Goal: Information Seeking & Learning: Learn about a topic

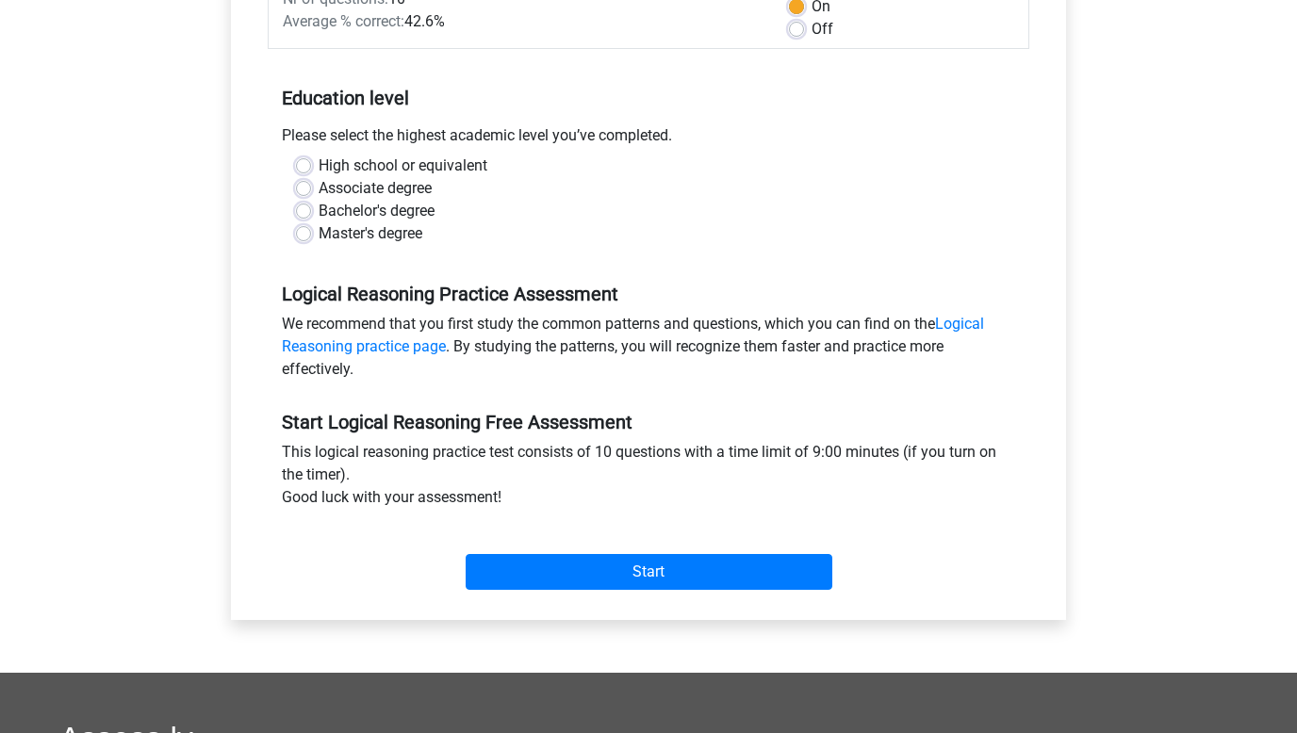
scroll to position [320, 0]
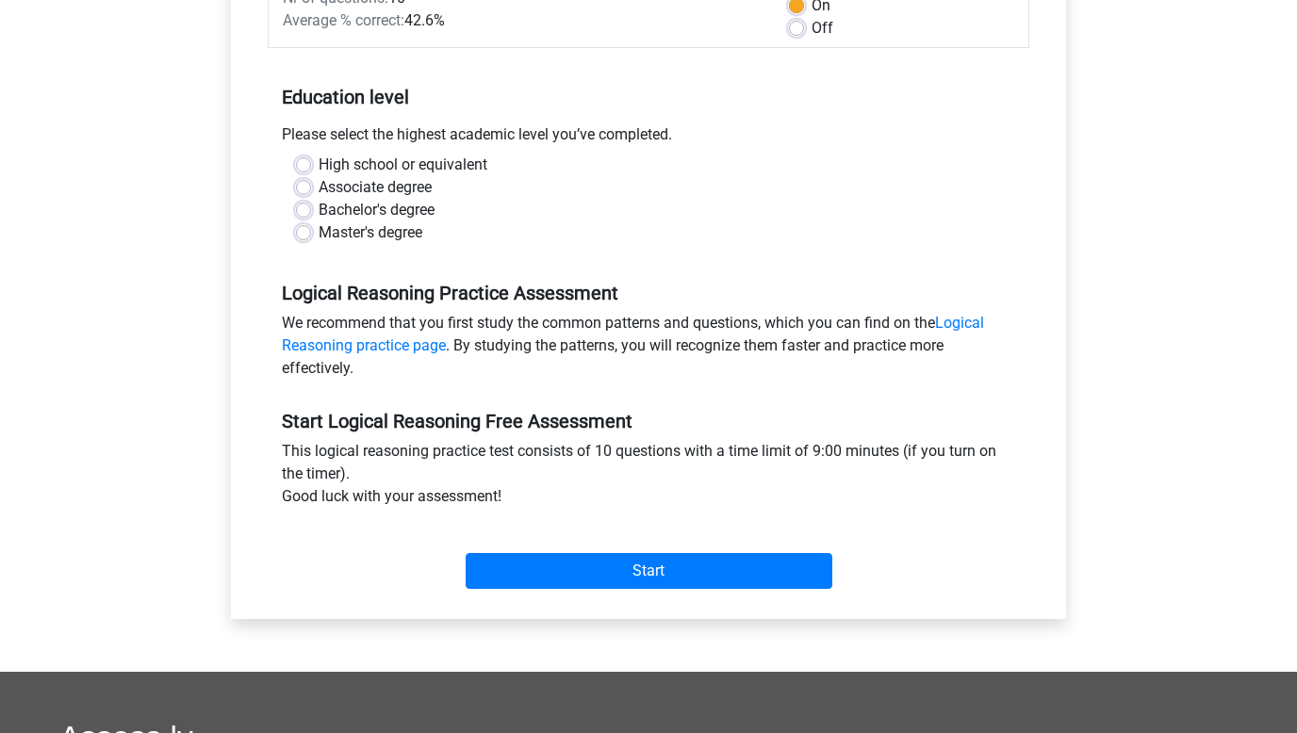
click at [346, 215] on label "Bachelor's degree" at bounding box center [377, 210] width 116 height 23
click at [311, 215] on input "Bachelor's degree" at bounding box center [303, 208] width 15 height 19
radio input "true"
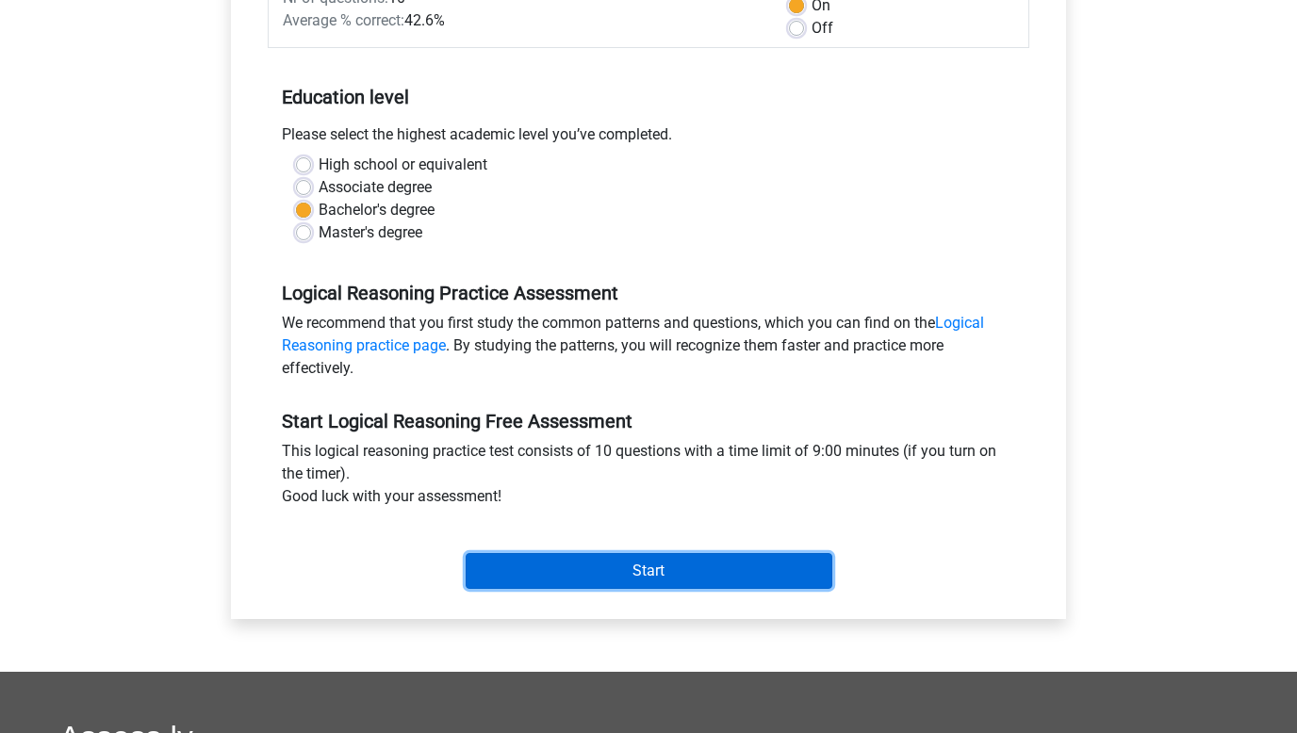
click at [576, 565] on input "Start" at bounding box center [649, 571] width 367 height 36
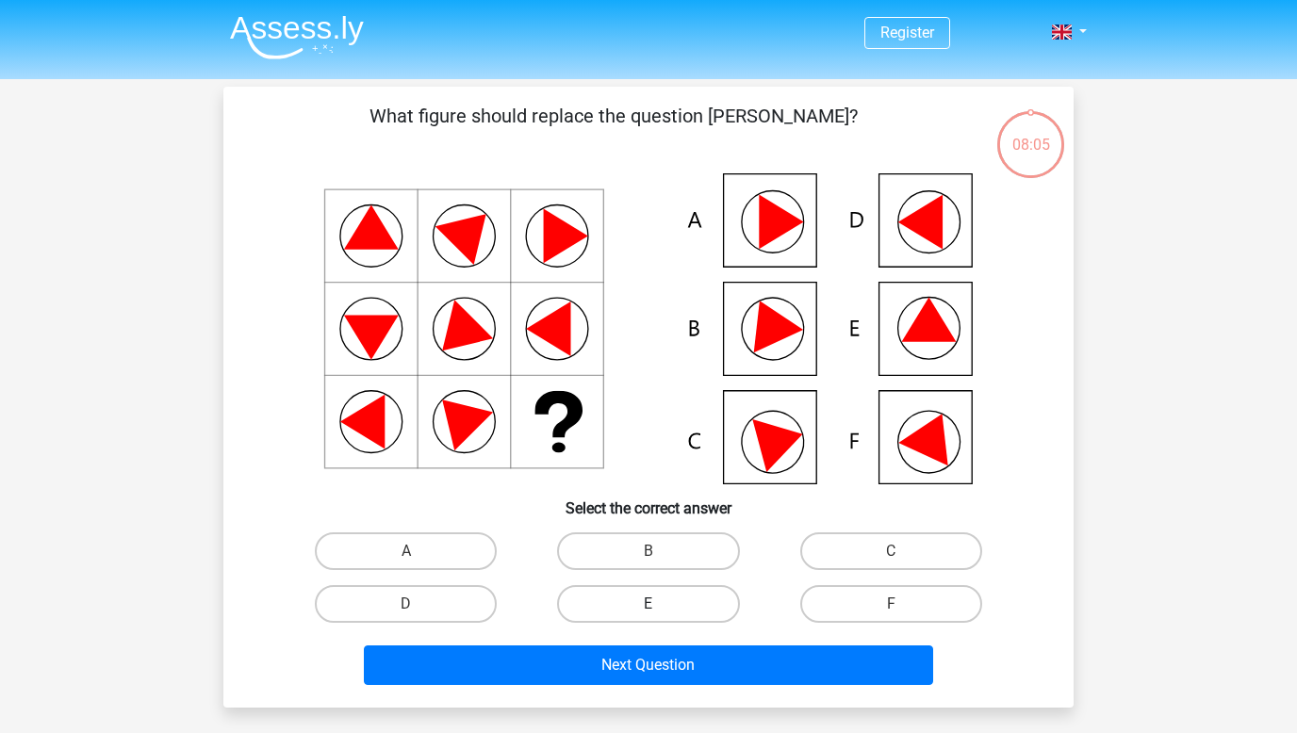
click at [635, 589] on label "E" at bounding box center [648, 604] width 182 height 38
click at [649, 604] on input "E" at bounding box center [655, 610] width 12 height 12
radio input "true"
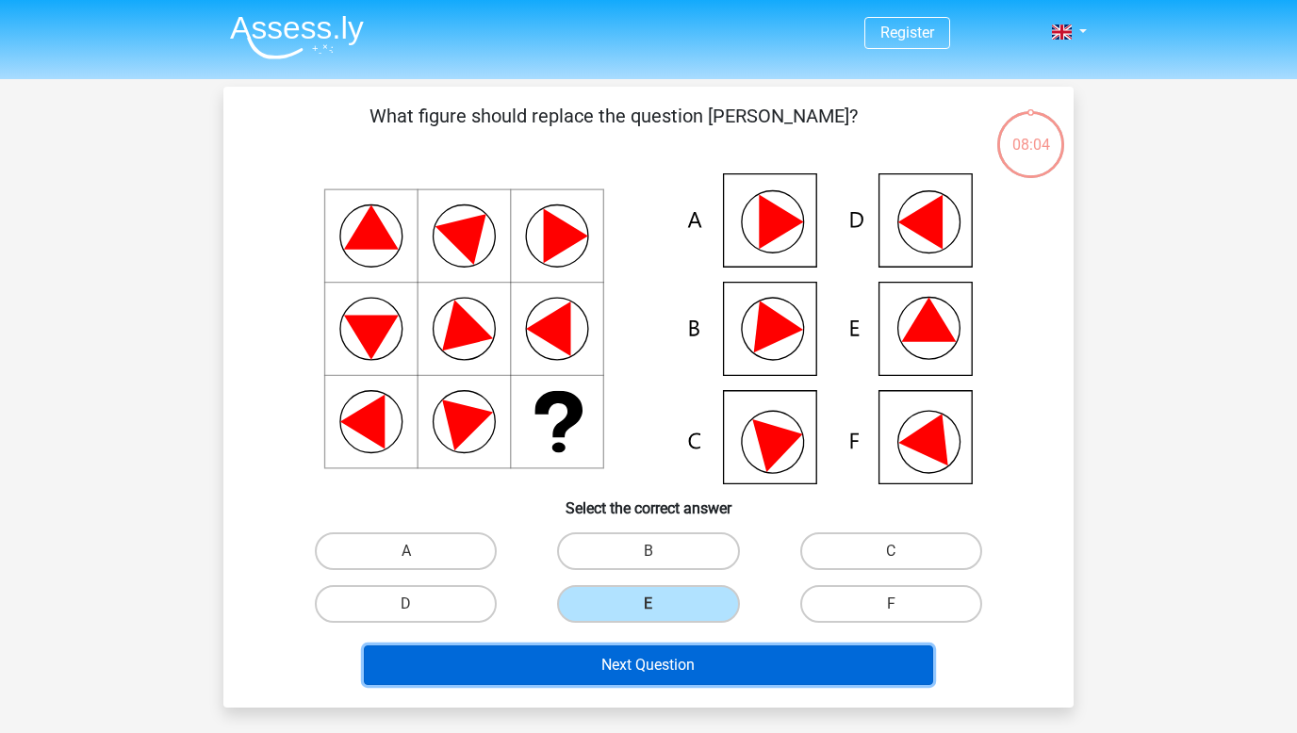
click at [624, 660] on button "Next Question" at bounding box center [649, 666] width 570 height 40
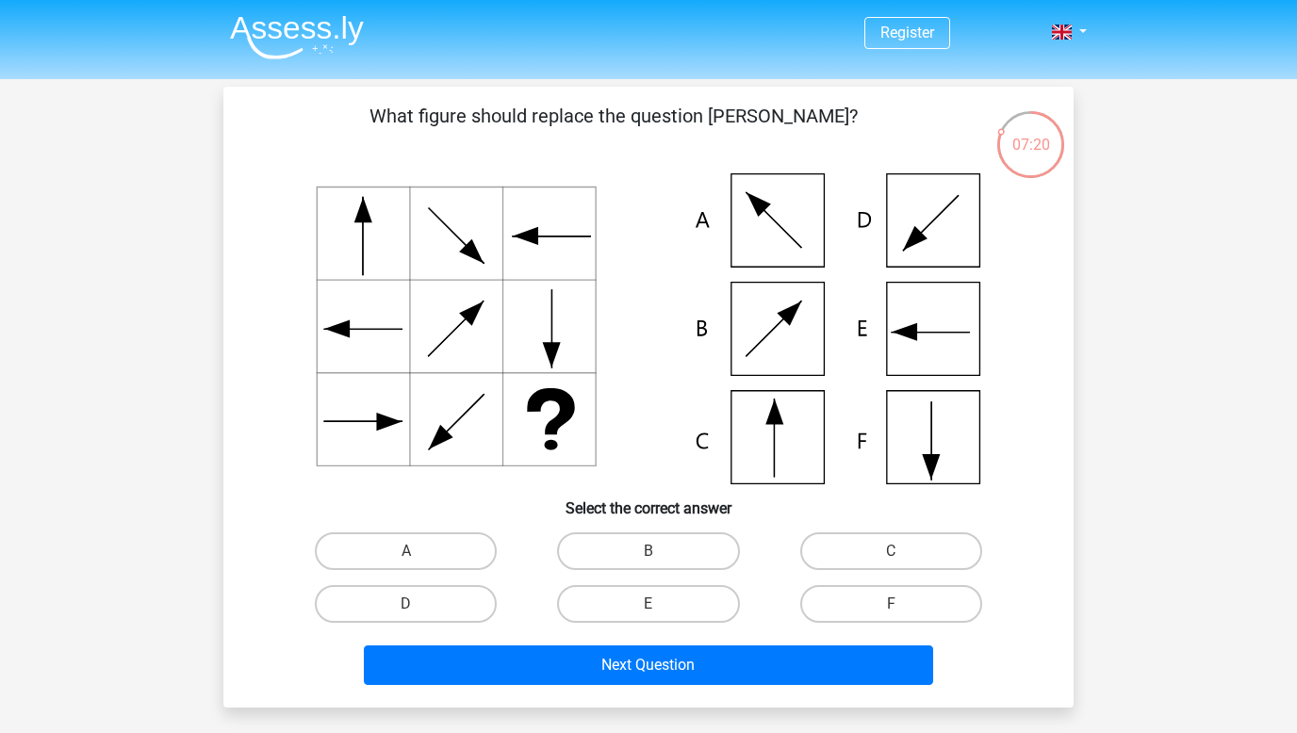
click at [909, 442] on icon at bounding box center [649, 328] width 760 height 311
click at [867, 604] on label "F" at bounding box center [891, 604] width 182 height 38
click at [891, 604] on input "F" at bounding box center [897, 610] width 12 height 12
radio input "true"
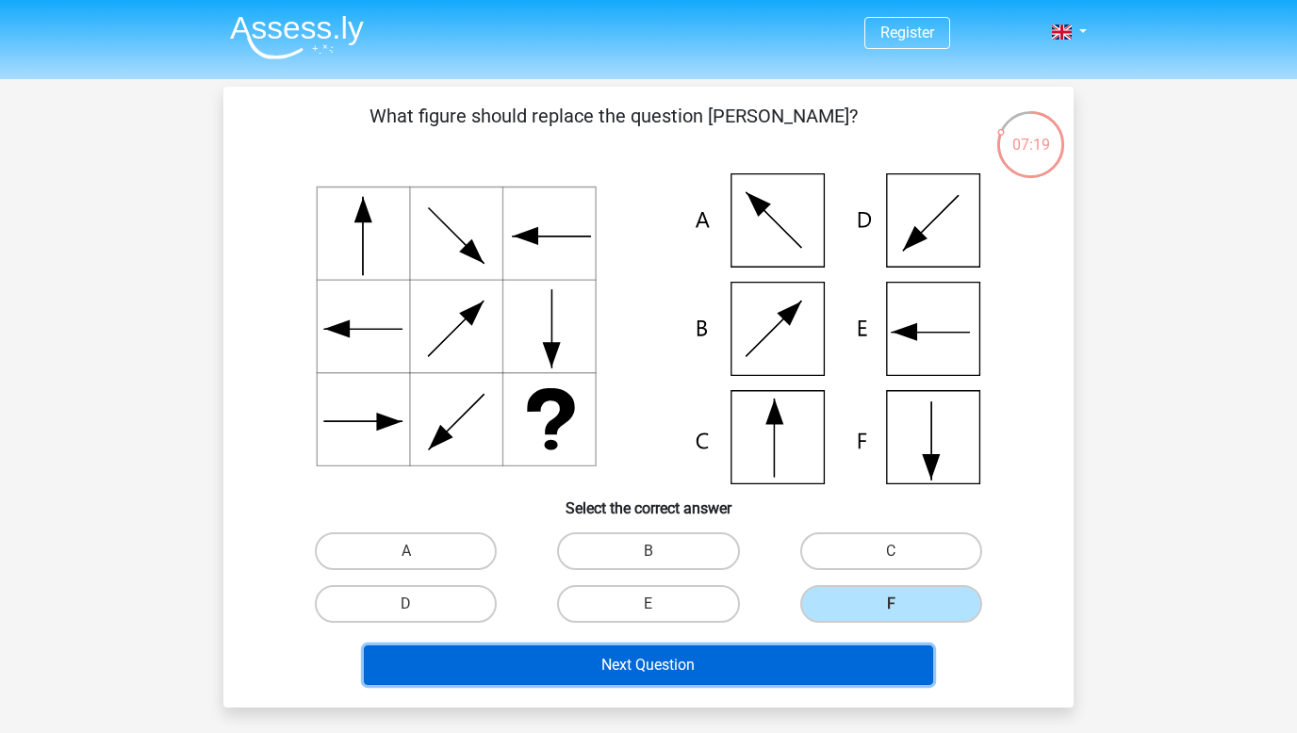
click at [772, 672] on button "Next Question" at bounding box center [649, 666] width 570 height 40
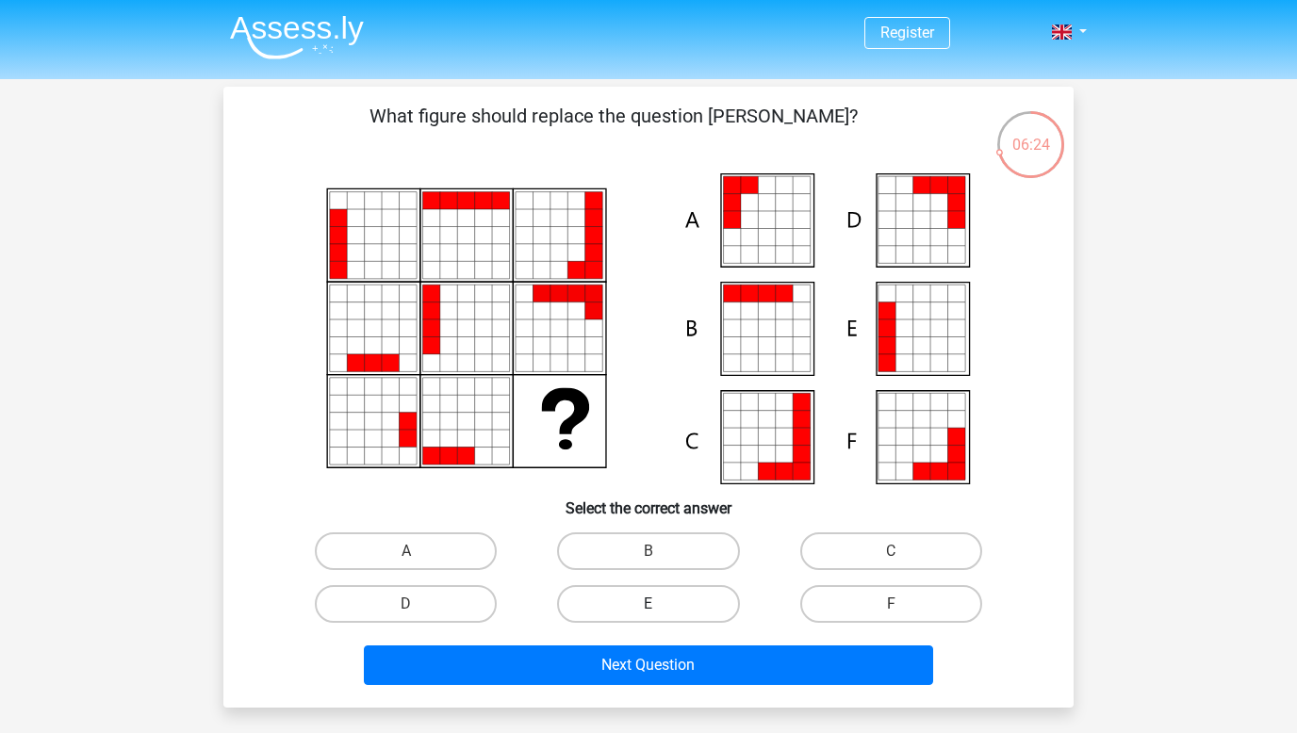
click at [592, 587] on label "E" at bounding box center [648, 604] width 182 height 38
click at [649, 604] on input "E" at bounding box center [655, 610] width 12 height 12
radio input "true"
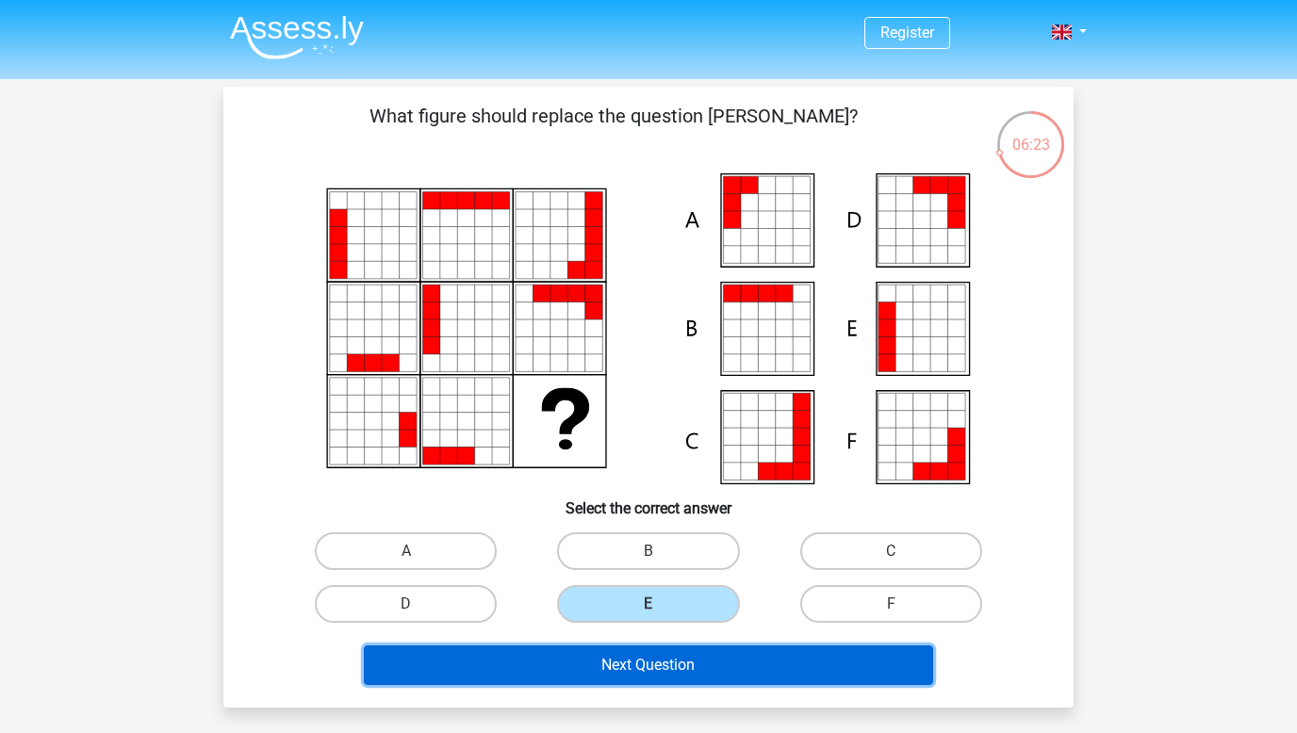
click at [590, 665] on button "Next Question" at bounding box center [649, 666] width 570 height 40
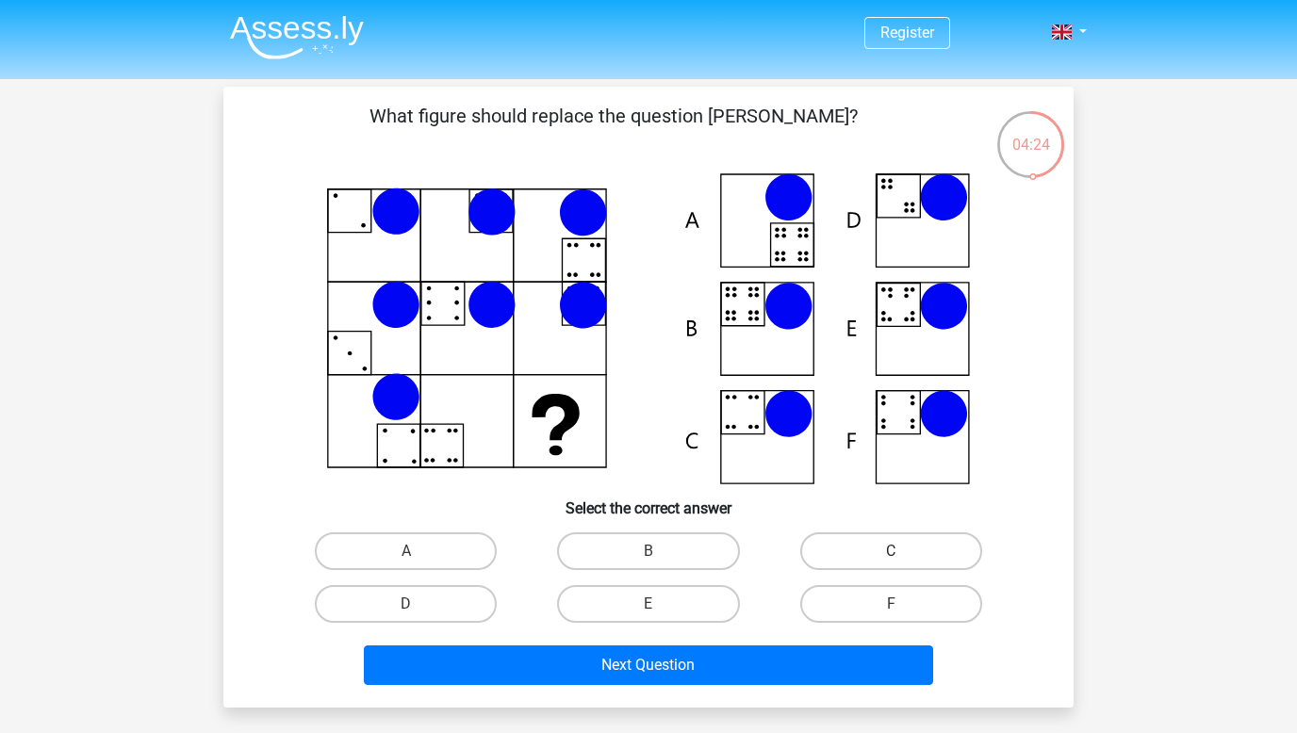
click at [887, 562] on label "C" at bounding box center [891, 552] width 182 height 38
click at [891, 562] on input "C" at bounding box center [897, 557] width 12 height 12
radio input "true"
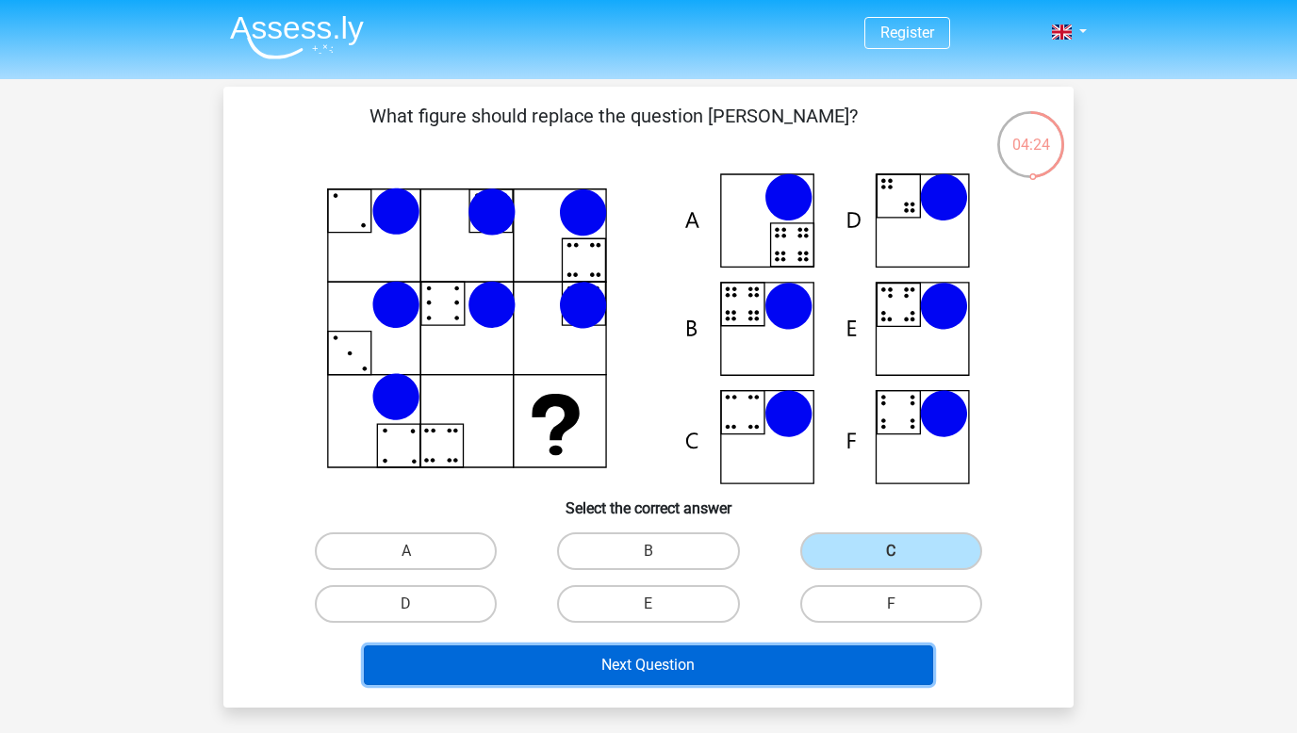
click at [764, 653] on button "Next Question" at bounding box center [649, 666] width 570 height 40
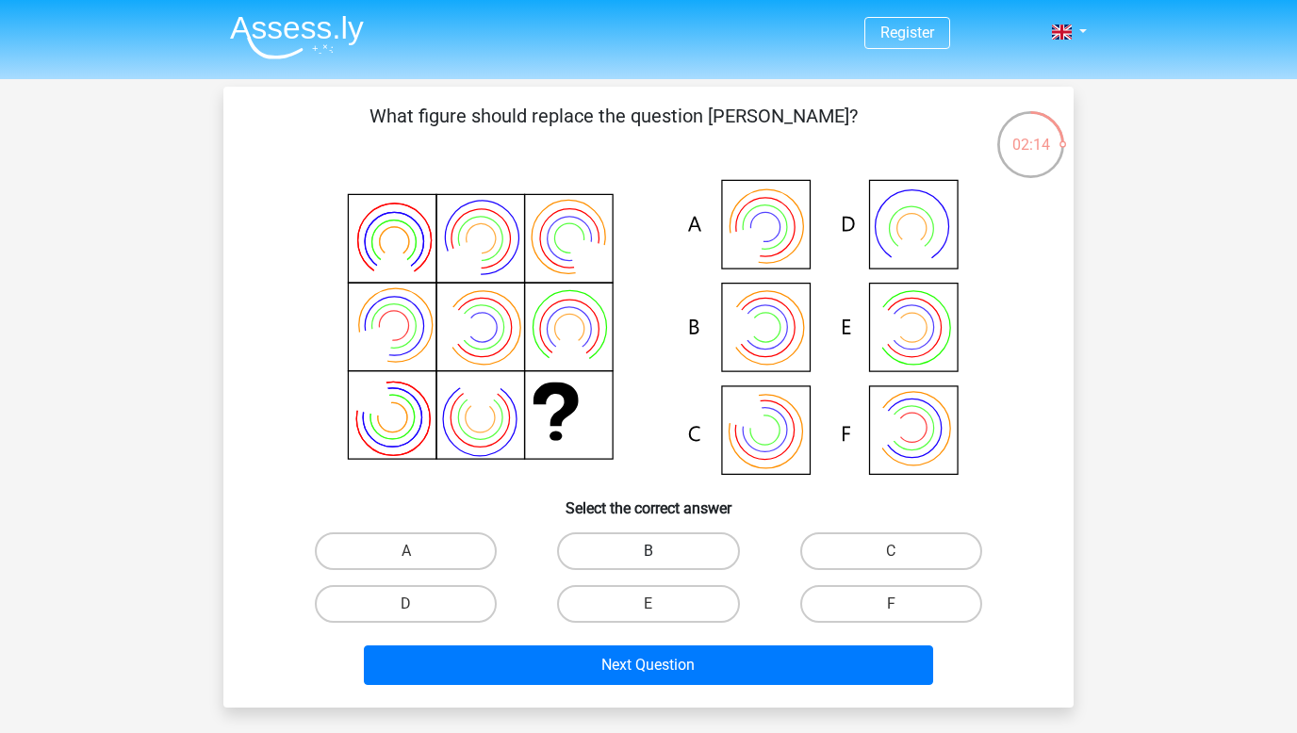
click at [691, 548] on label "B" at bounding box center [648, 552] width 182 height 38
click at [661, 551] on input "B" at bounding box center [655, 557] width 12 height 12
radio input "true"
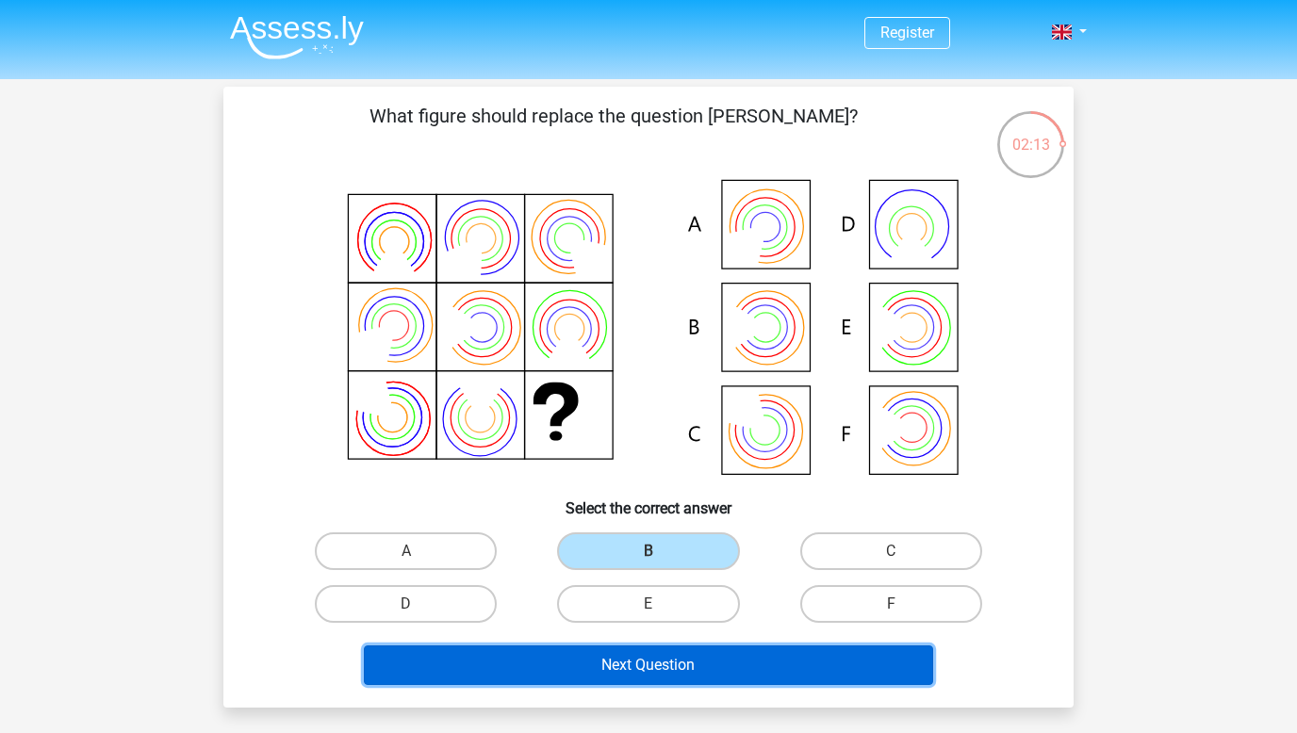
click at [670, 649] on button "Next Question" at bounding box center [649, 666] width 570 height 40
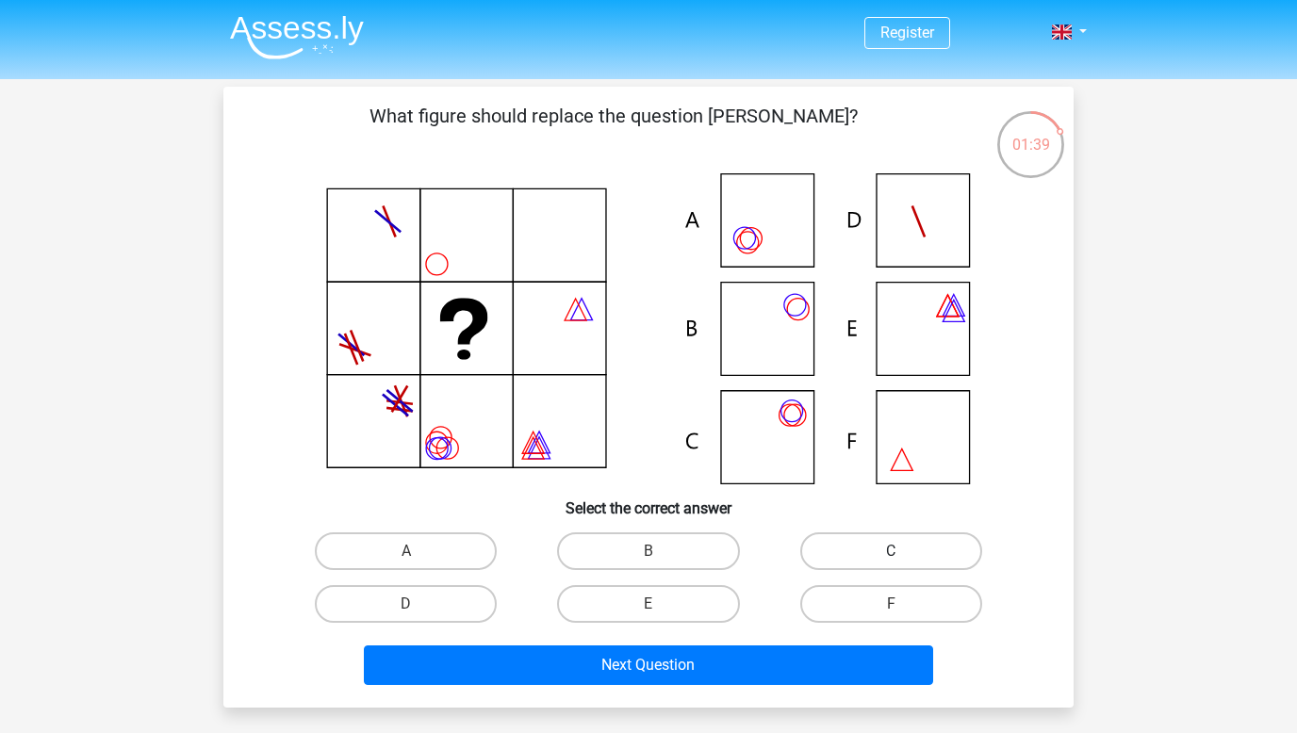
click at [826, 561] on label "C" at bounding box center [891, 552] width 182 height 38
click at [891, 561] on input "C" at bounding box center [897, 557] width 12 height 12
radio input "true"
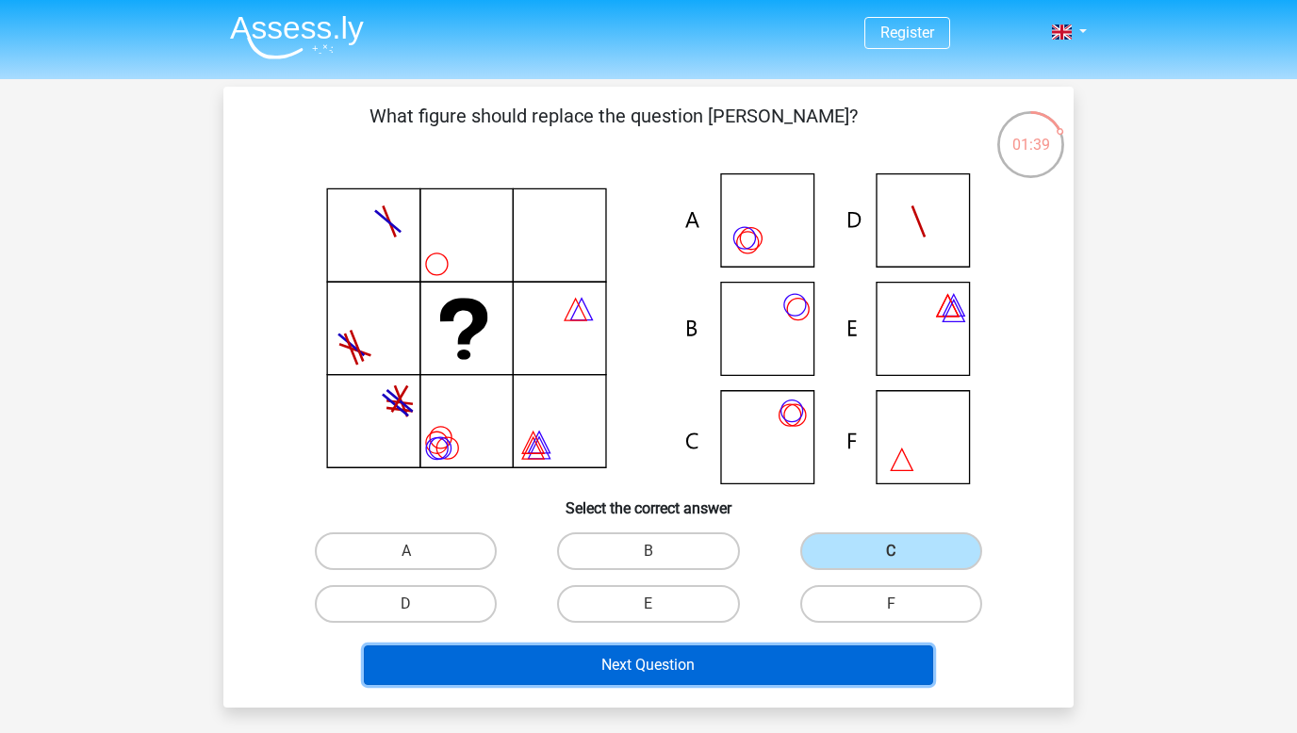
click at [790, 659] on button "Next Question" at bounding box center [649, 666] width 570 height 40
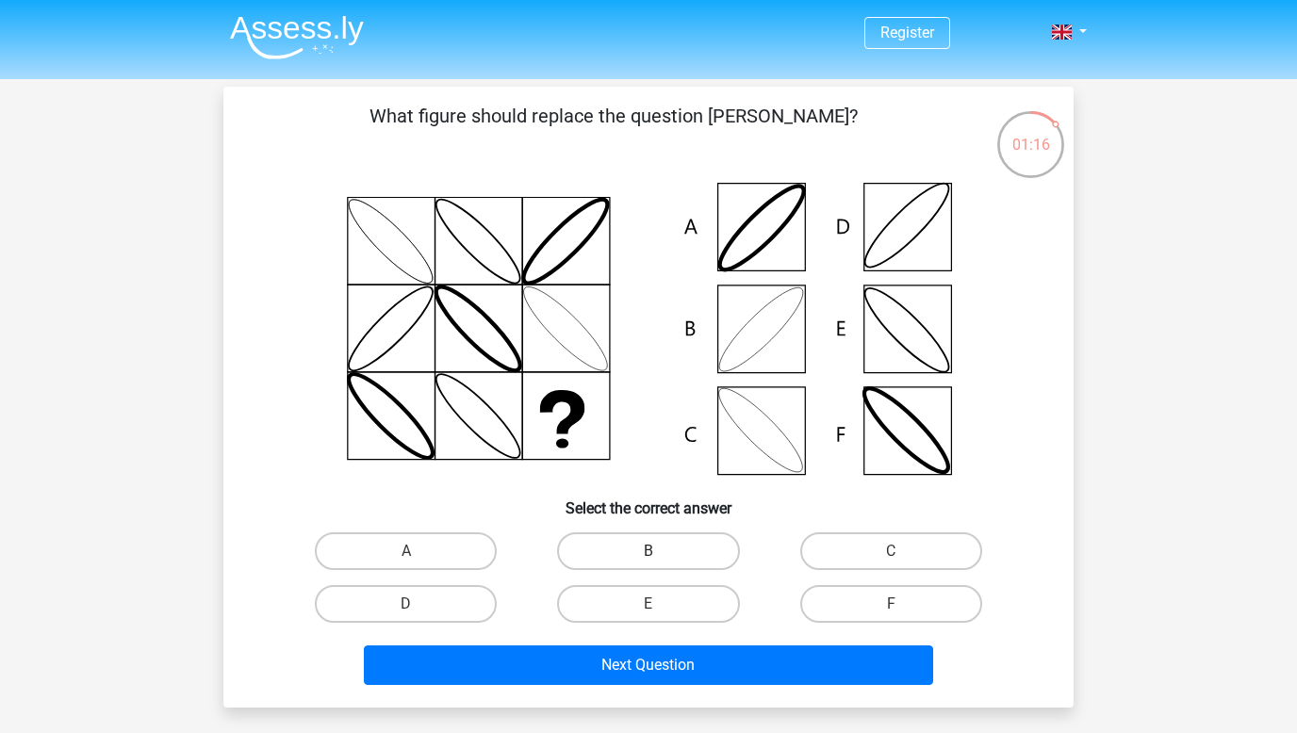
click at [665, 557] on label "B" at bounding box center [648, 552] width 182 height 38
click at [661, 557] on input "B" at bounding box center [655, 557] width 12 height 12
radio input "true"
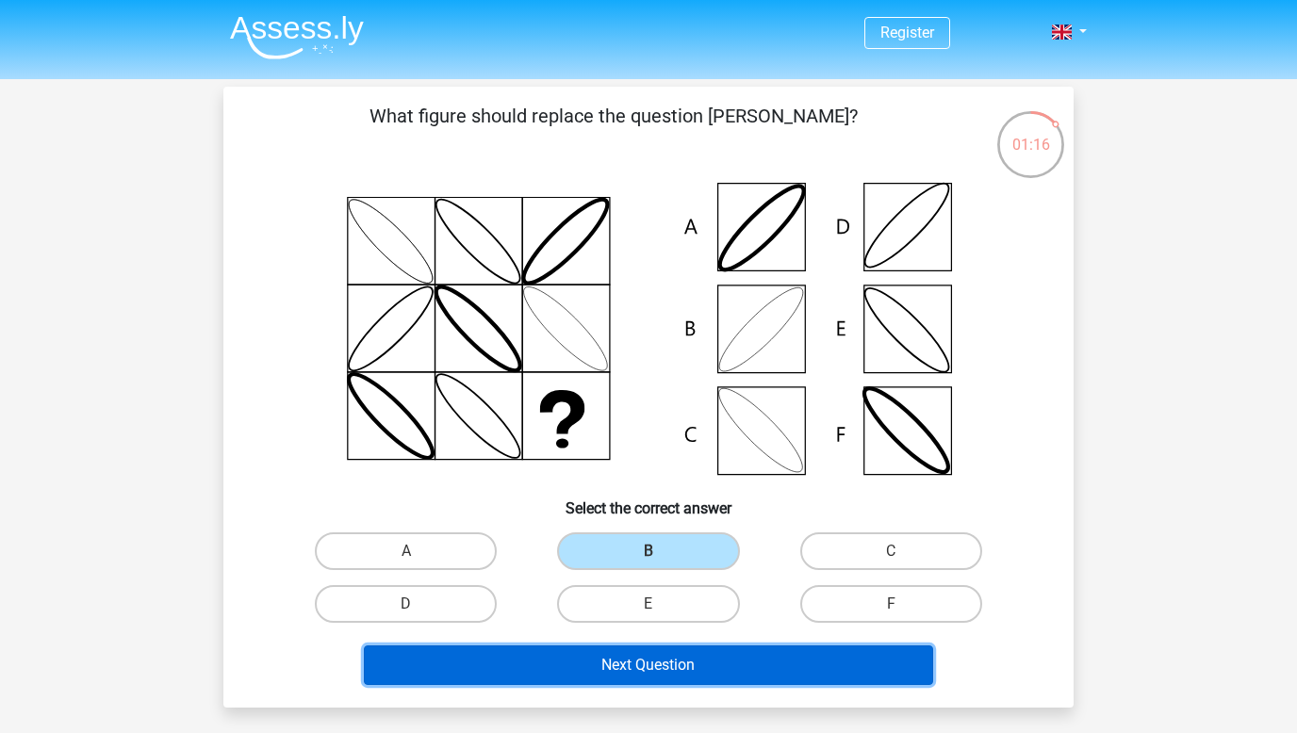
click at [642, 653] on button "Next Question" at bounding box center [649, 666] width 570 height 40
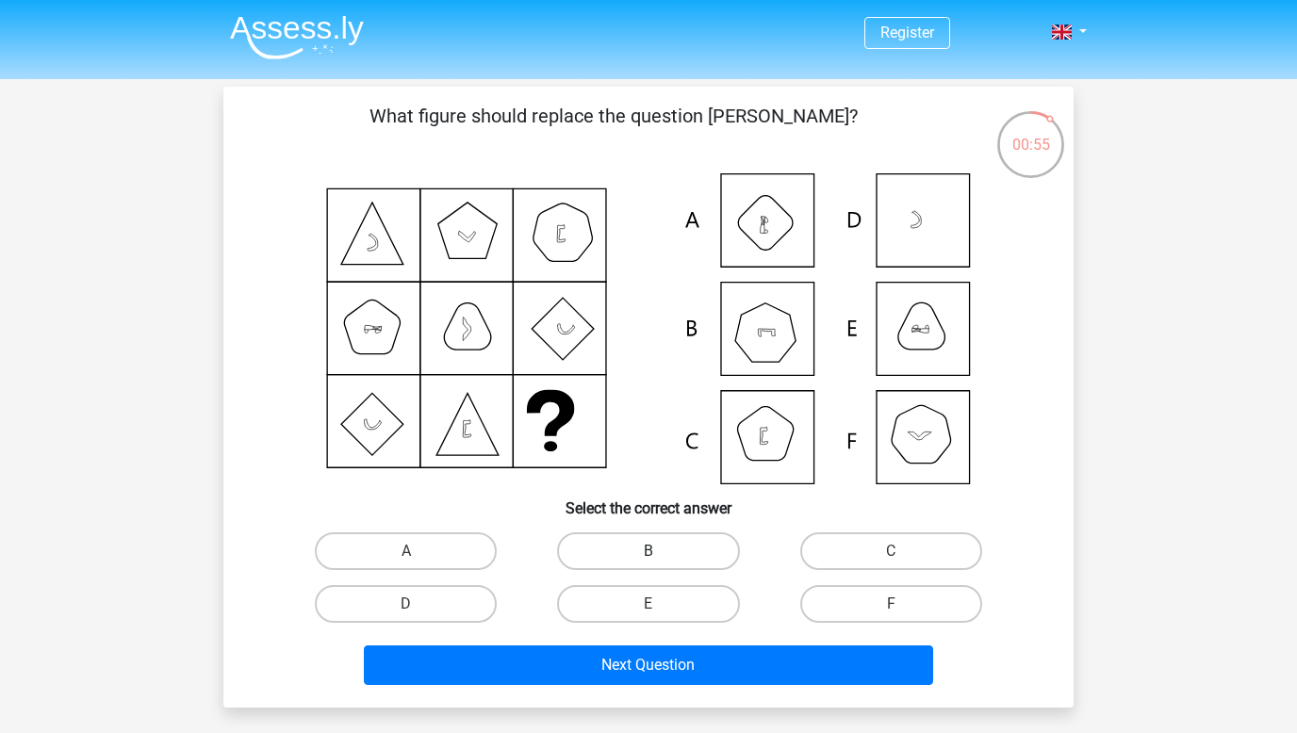
click at [653, 543] on label "B" at bounding box center [648, 552] width 182 height 38
click at [653, 551] on input "B" at bounding box center [655, 557] width 12 height 12
radio input "true"
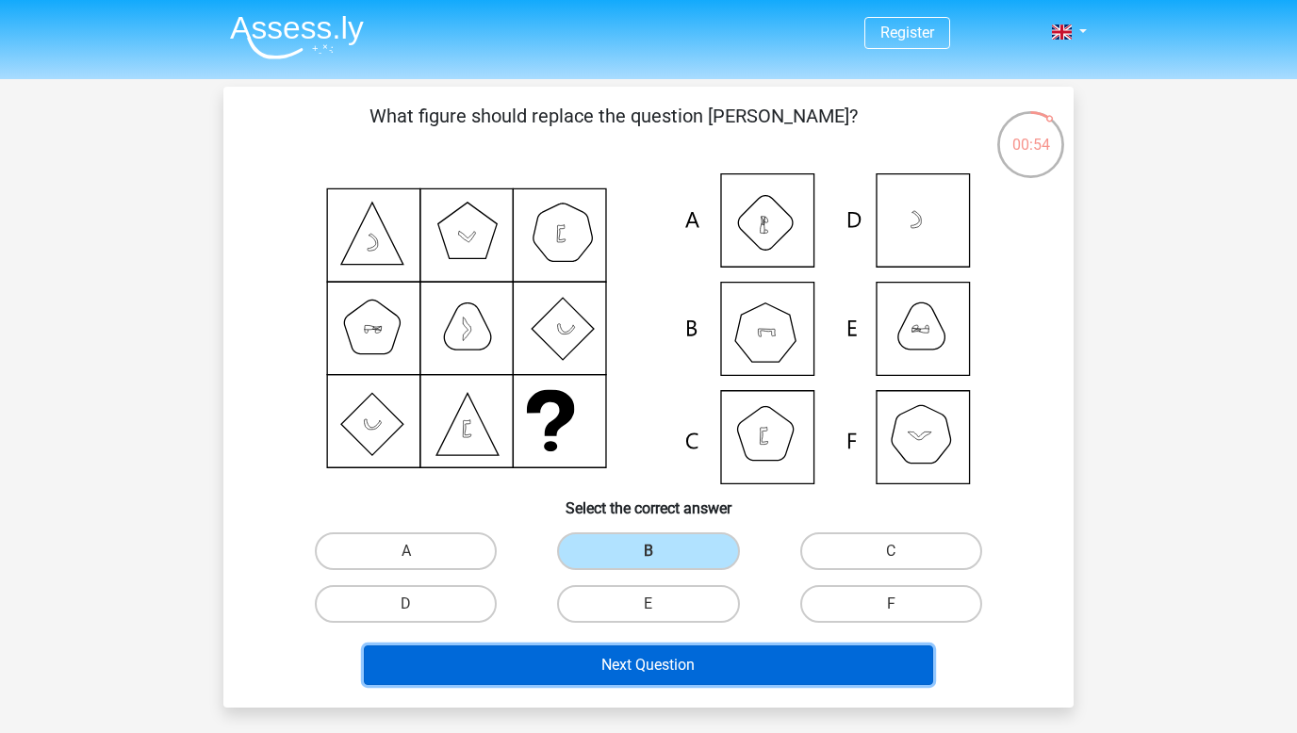
click at [657, 663] on button "Next Question" at bounding box center [649, 666] width 570 height 40
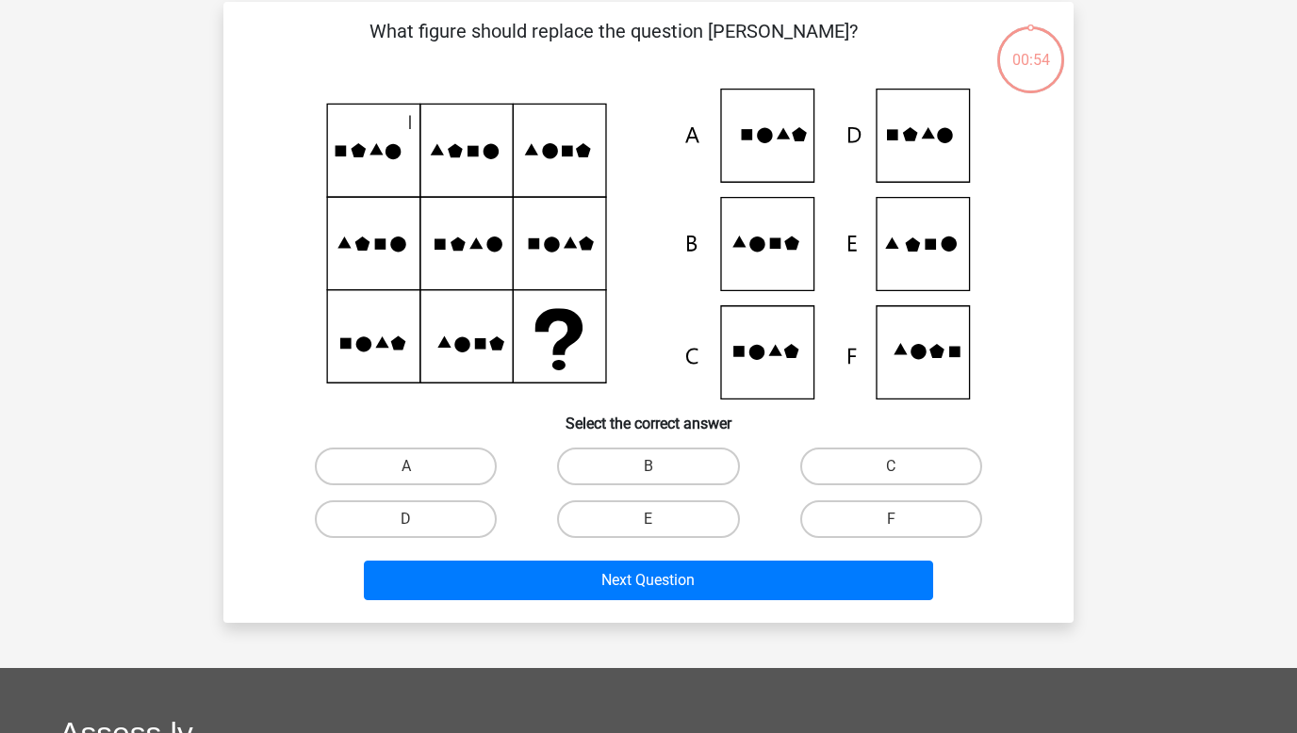
scroll to position [87, 0]
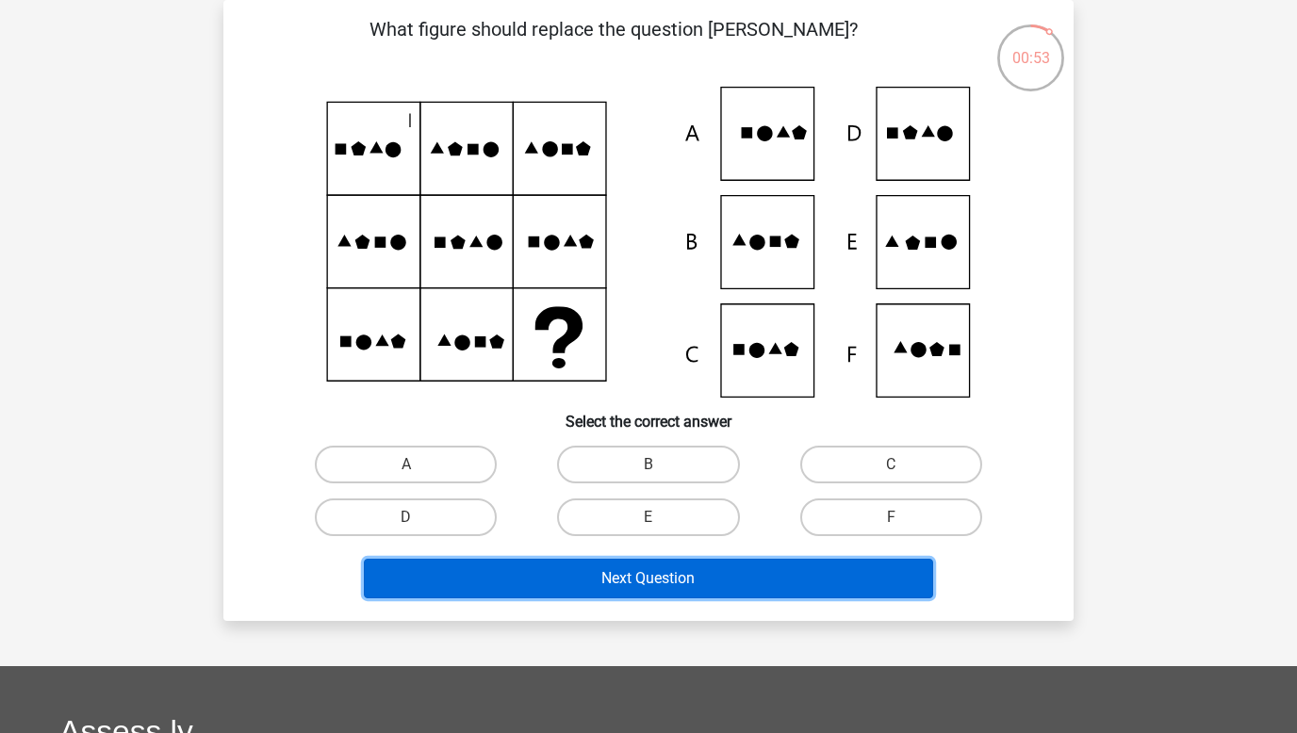
click at [658, 581] on button "Next Question" at bounding box center [649, 579] width 570 height 40
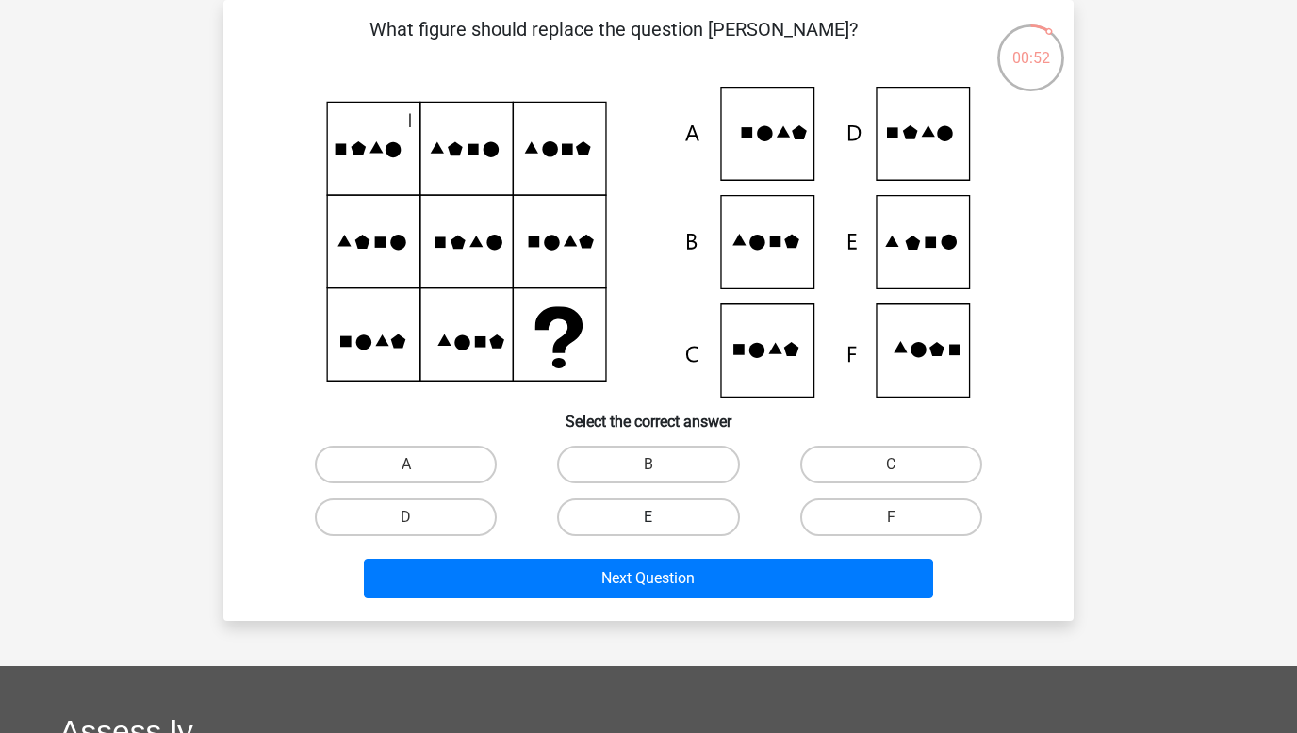
drag, startPoint x: 647, startPoint y: 515, endPoint x: 647, endPoint y: 530, distance: 15.1
click at [647, 515] on label "E" at bounding box center [648, 518] width 182 height 38
click at [649, 517] on input "E" at bounding box center [655, 523] width 12 height 12
radio input "true"
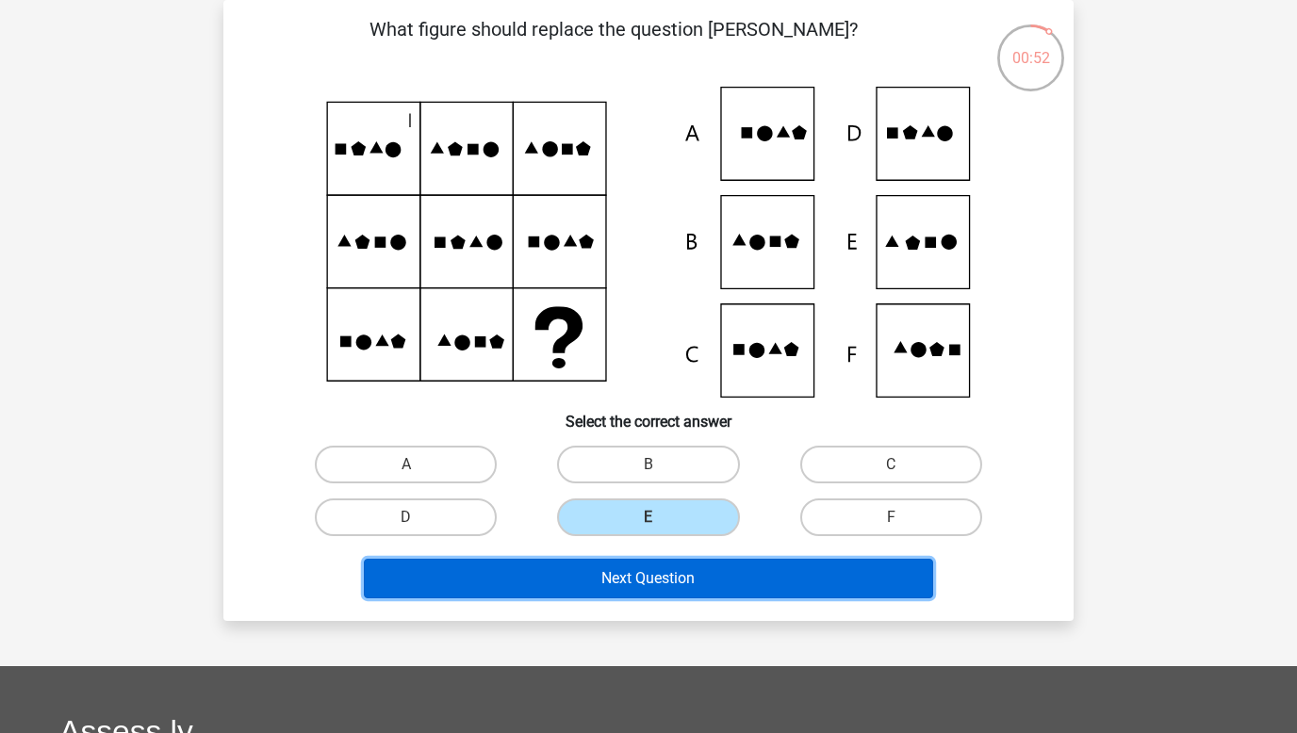
click at [647, 570] on button "Next Question" at bounding box center [649, 579] width 570 height 40
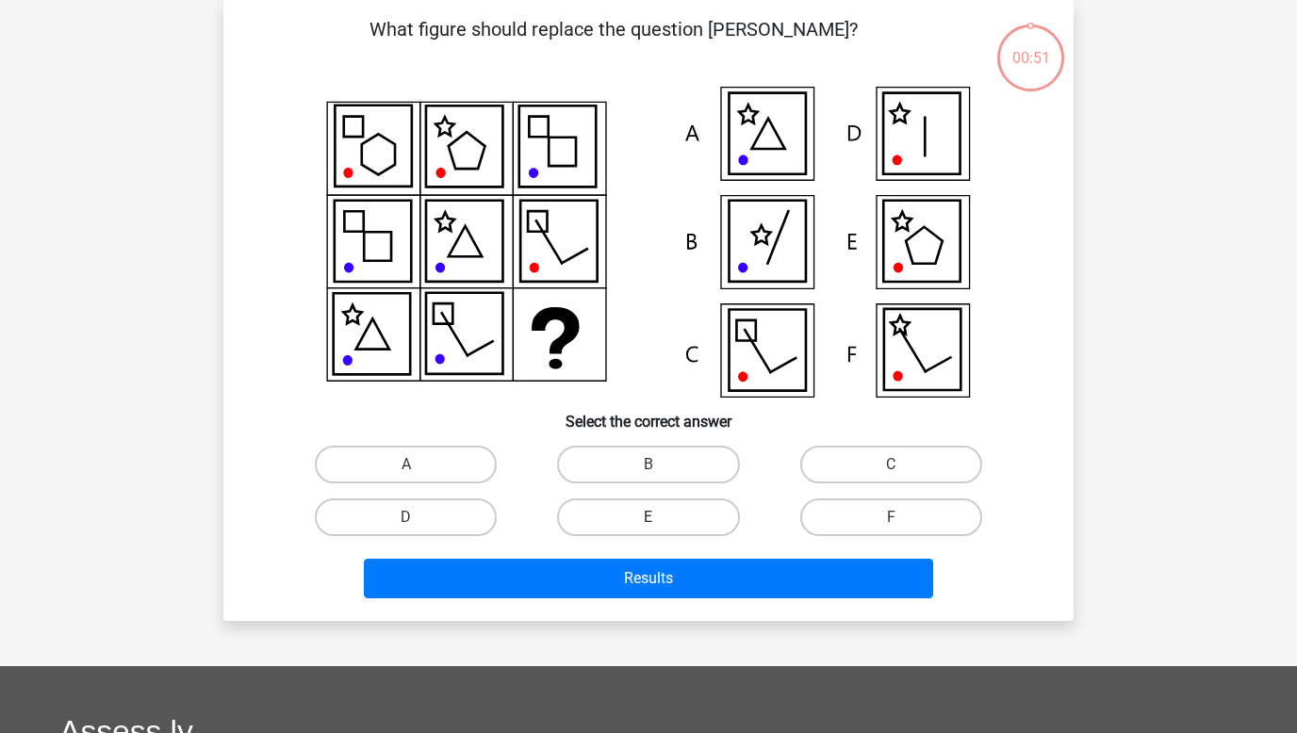
click at [645, 523] on label "E" at bounding box center [648, 518] width 182 height 38
click at [649, 523] on input "E" at bounding box center [655, 523] width 12 height 12
radio input "true"
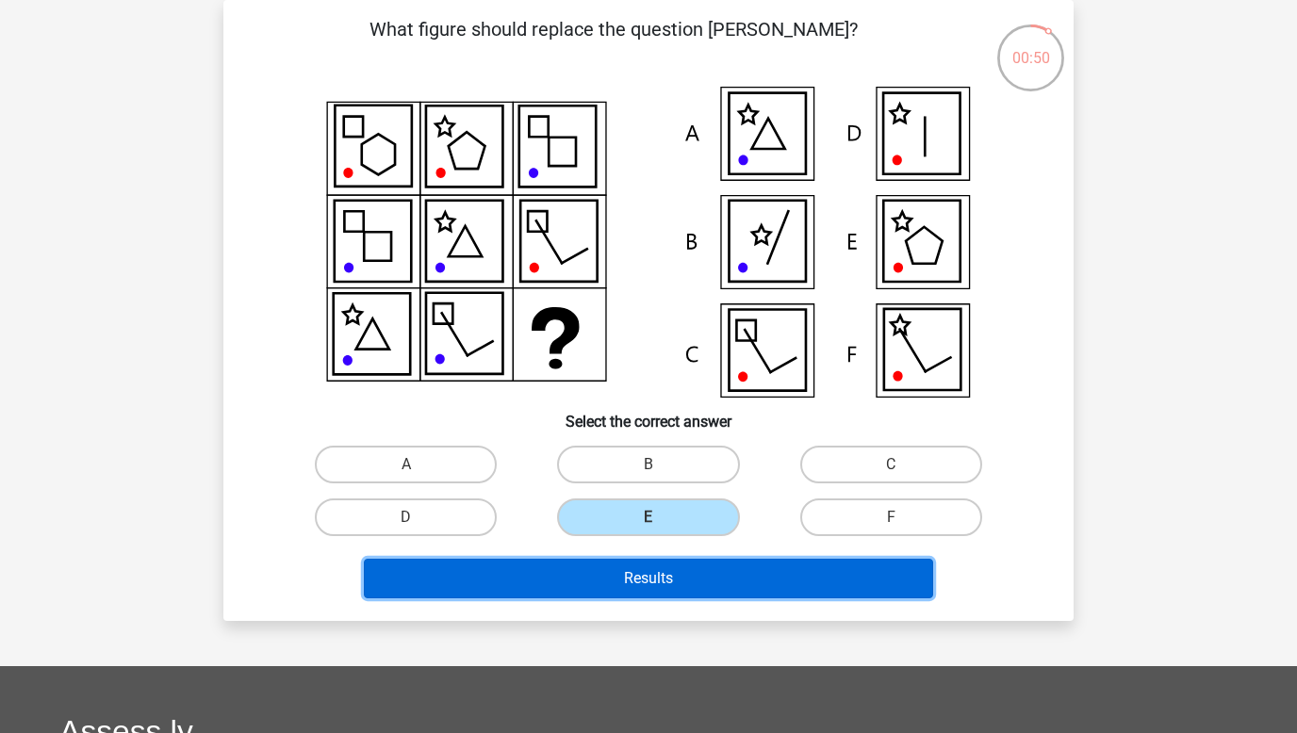
click at [645, 571] on button "Results" at bounding box center [649, 579] width 570 height 40
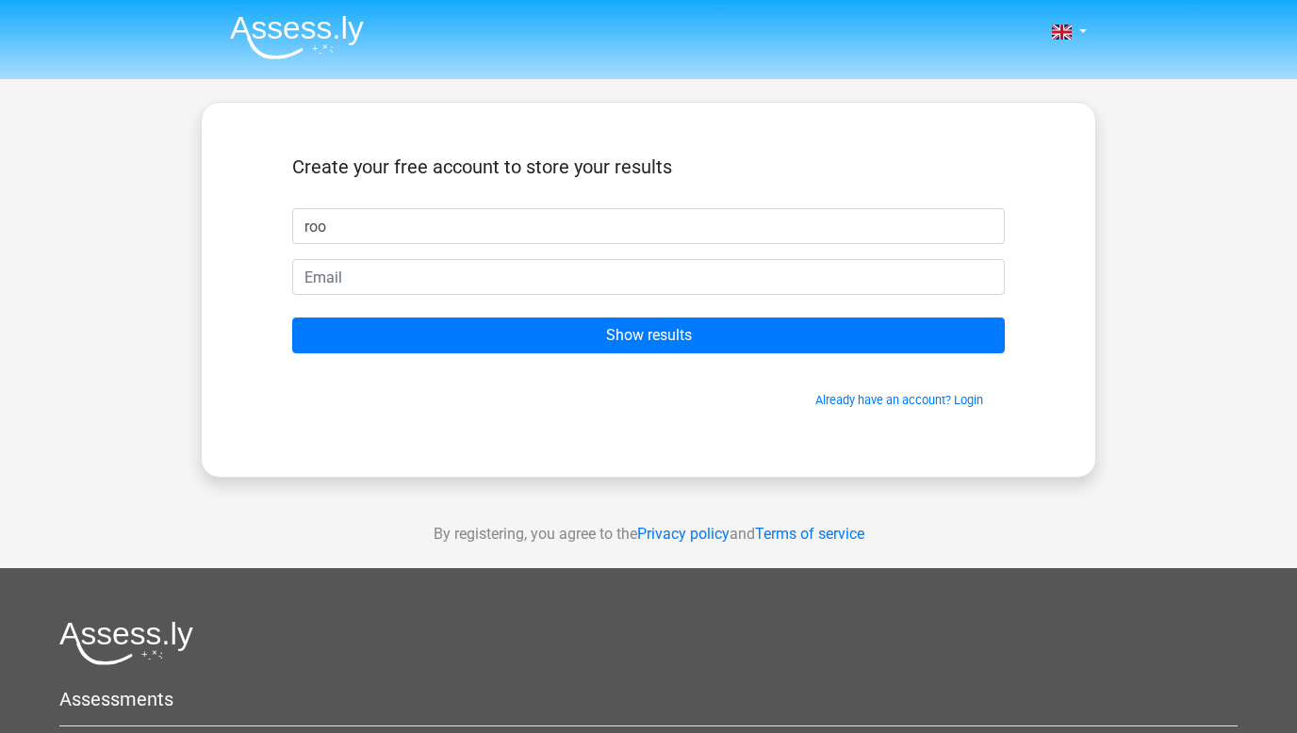
type input "roo"
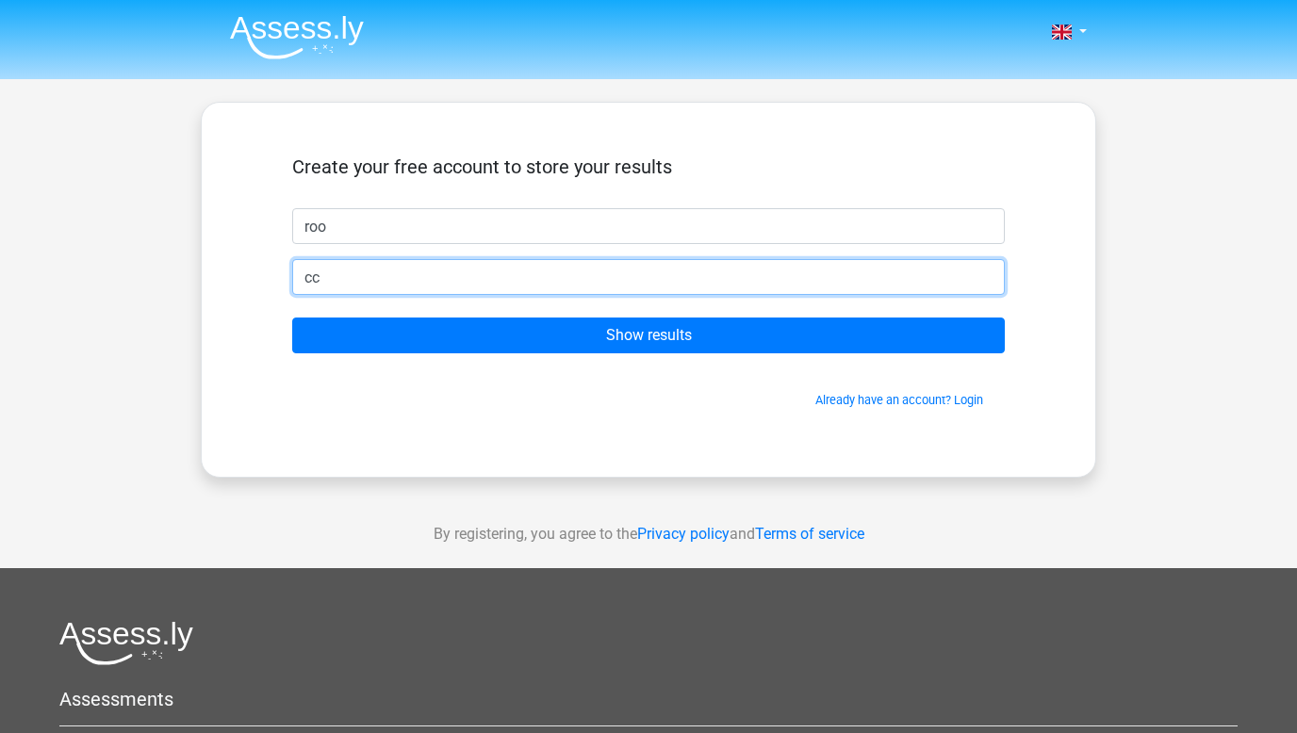
type input "[EMAIL_ADDRESS][DOMAIN_NAME]"
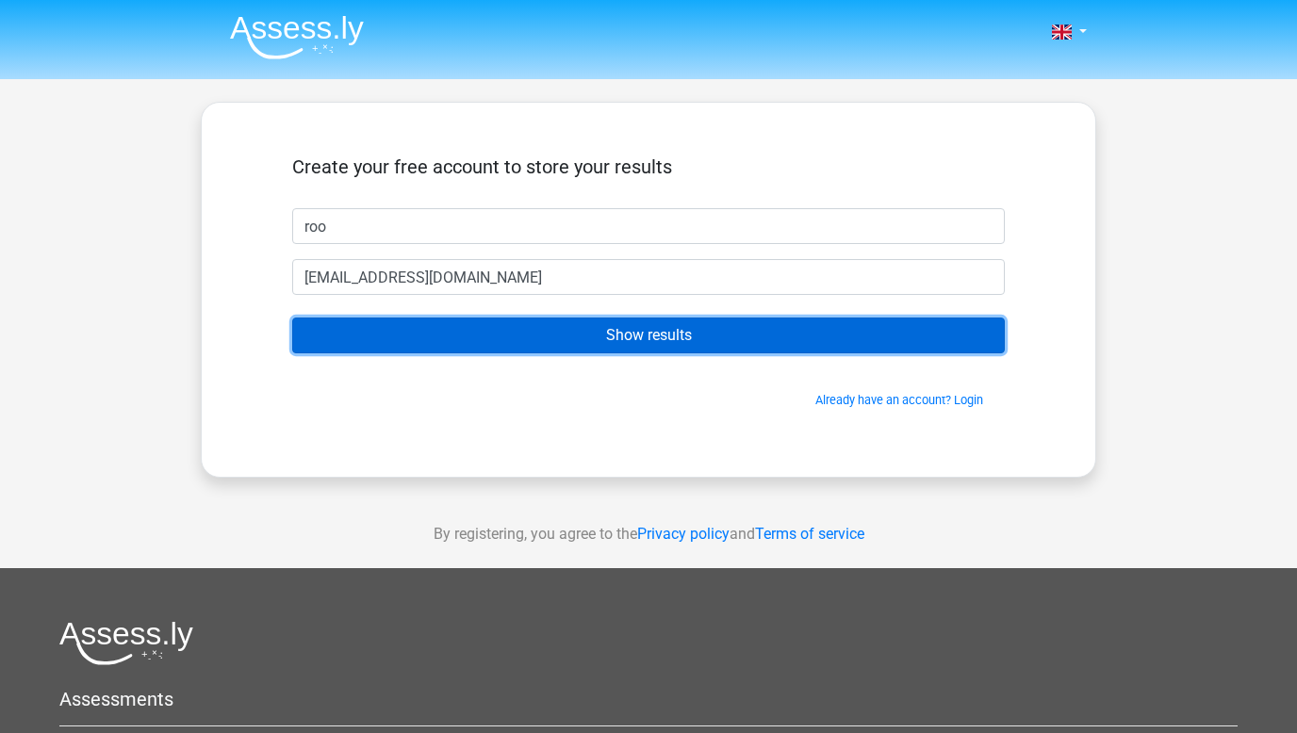
click at [547, 342] on input "Show results" at bounding box center [648, 336] width 713 height 36
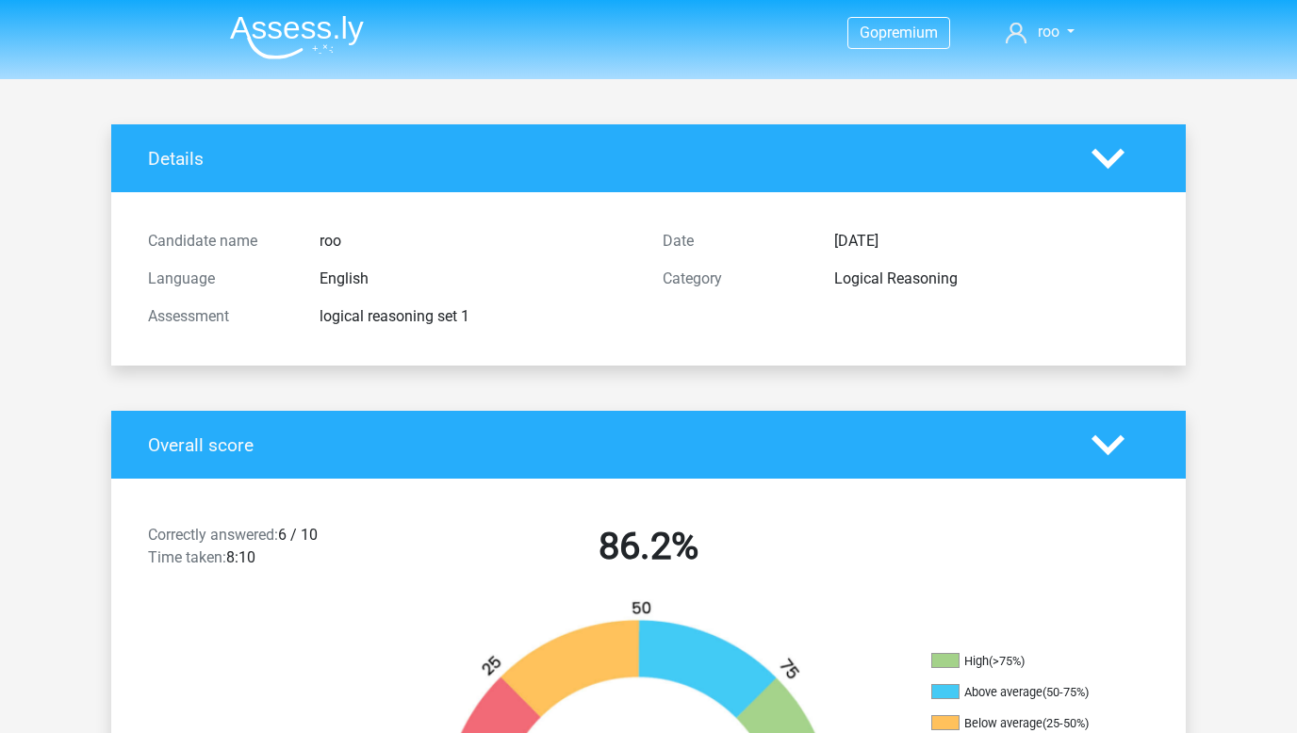
click at [308, 23] on img at bounding box center [297, 37] width 134 height 44
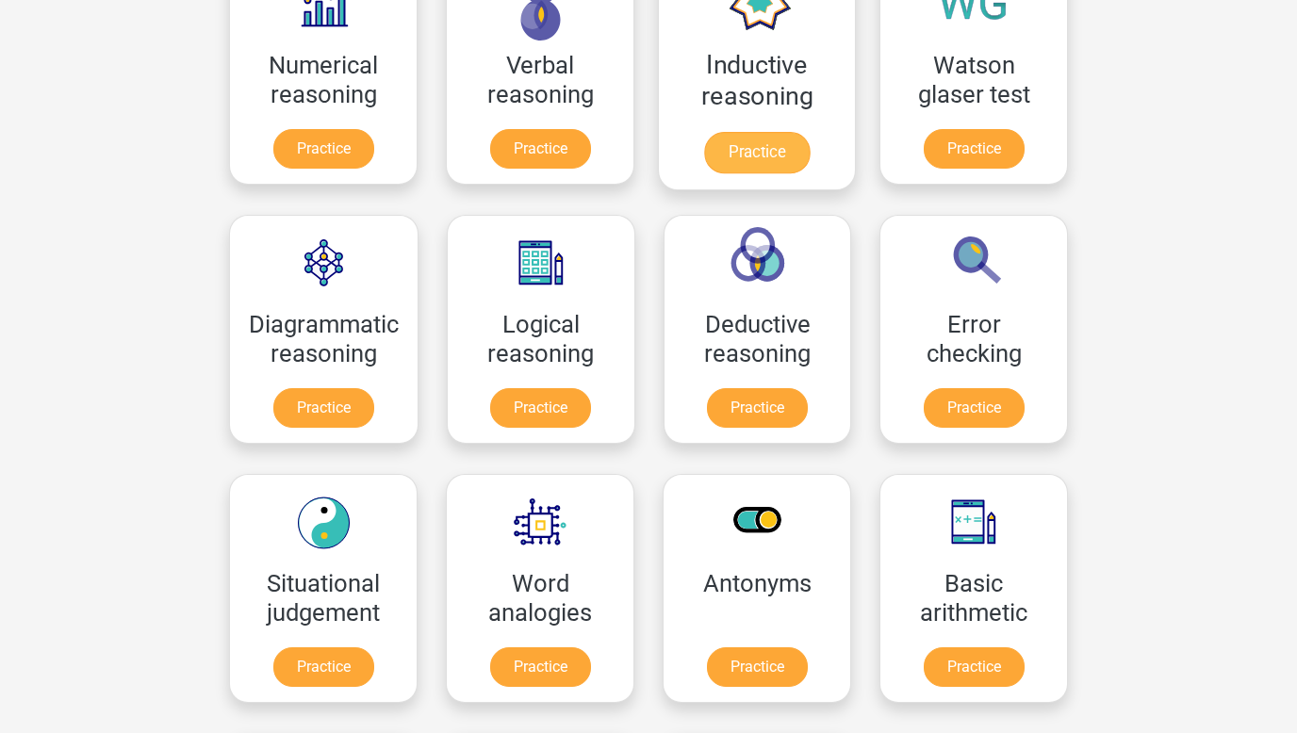
scroll to position [382, 0]
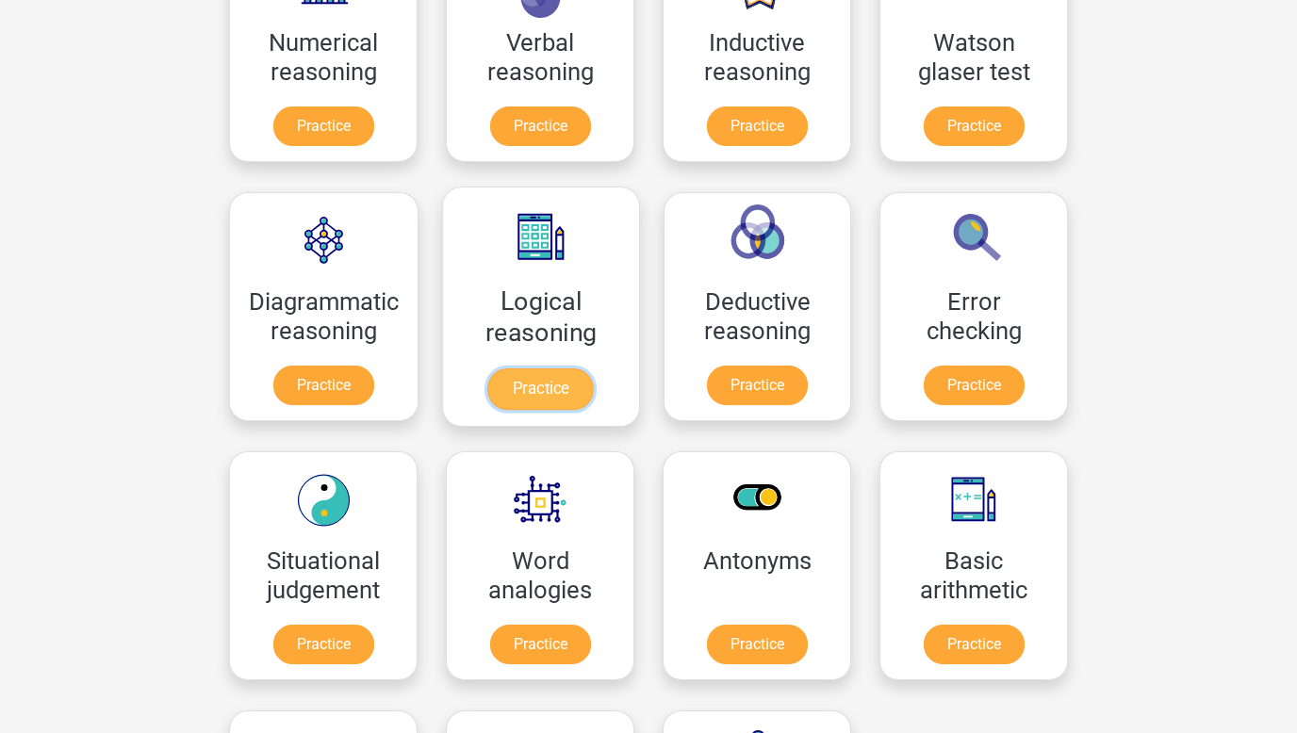
click at [520, 376] on link "Practice" at bounding box center [541, 389] width 106 height 41
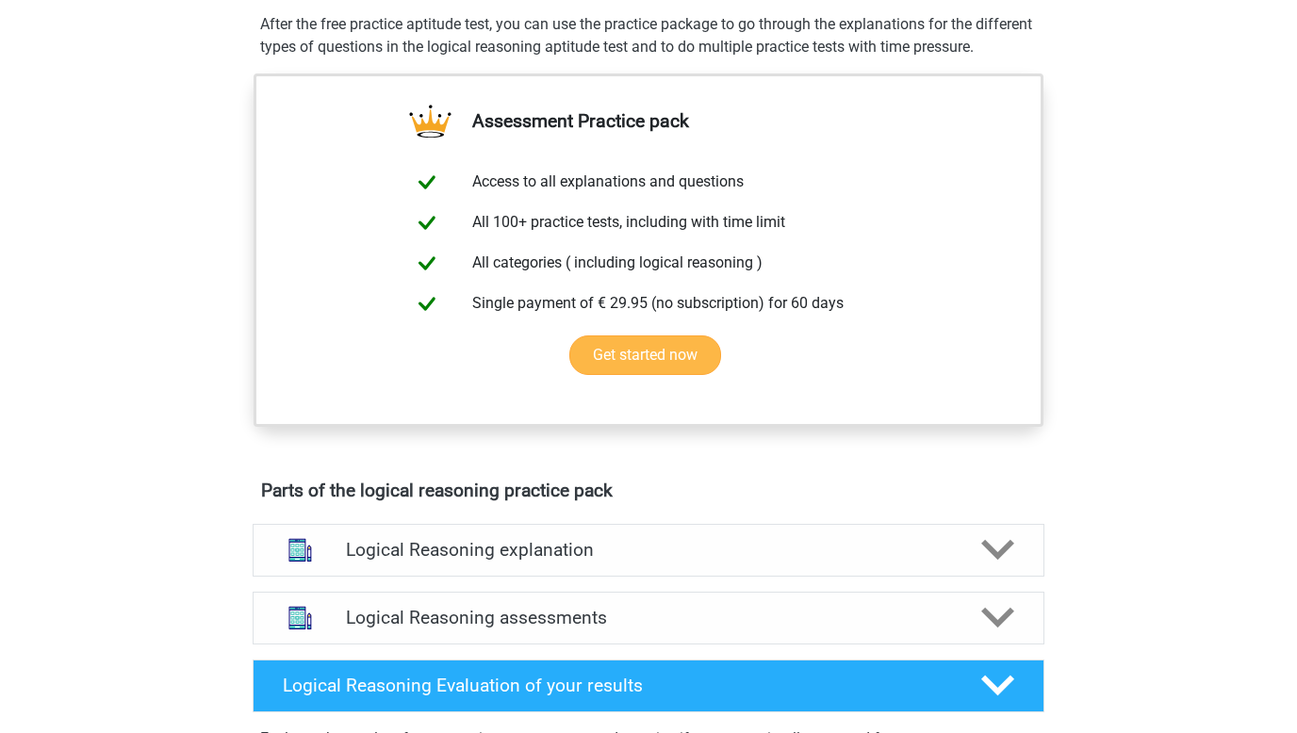
scroll to position [676, 0]
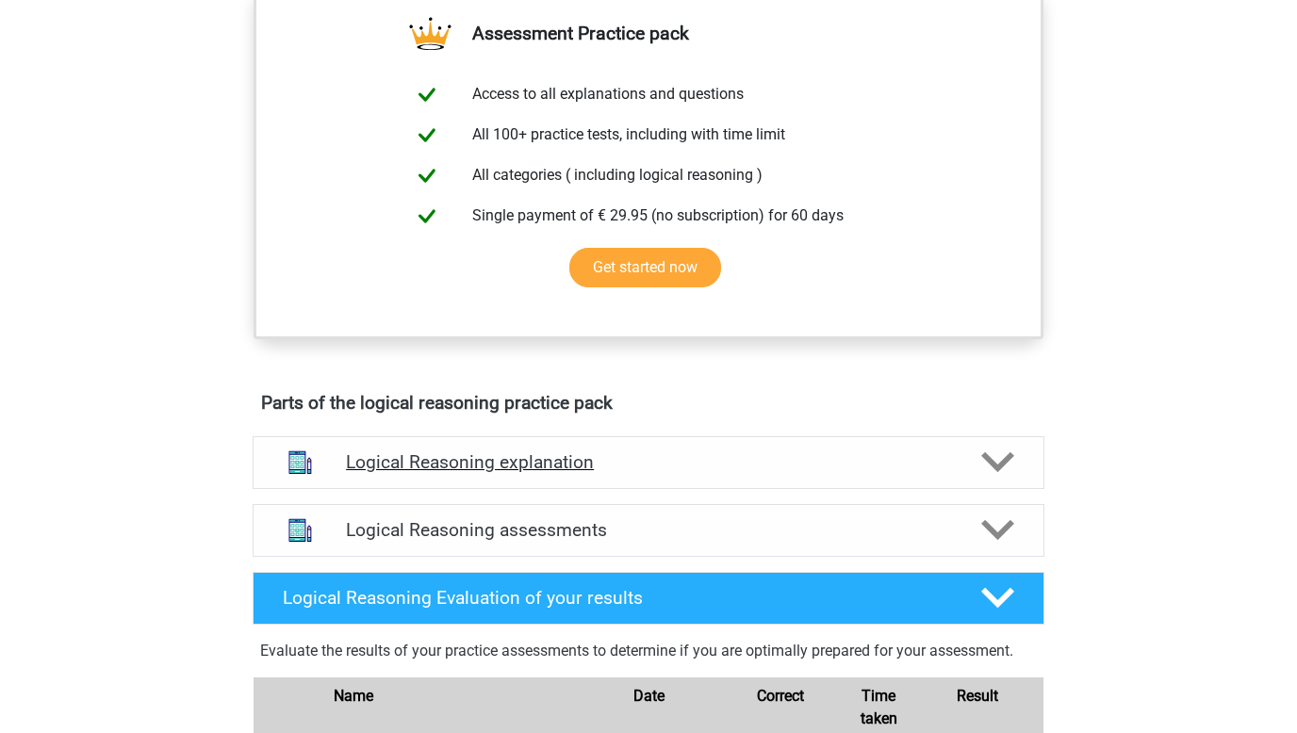
click at [486, 489] on div "Logical Reasoning explanation" at bounding box center [649, 462] width 792 height 53
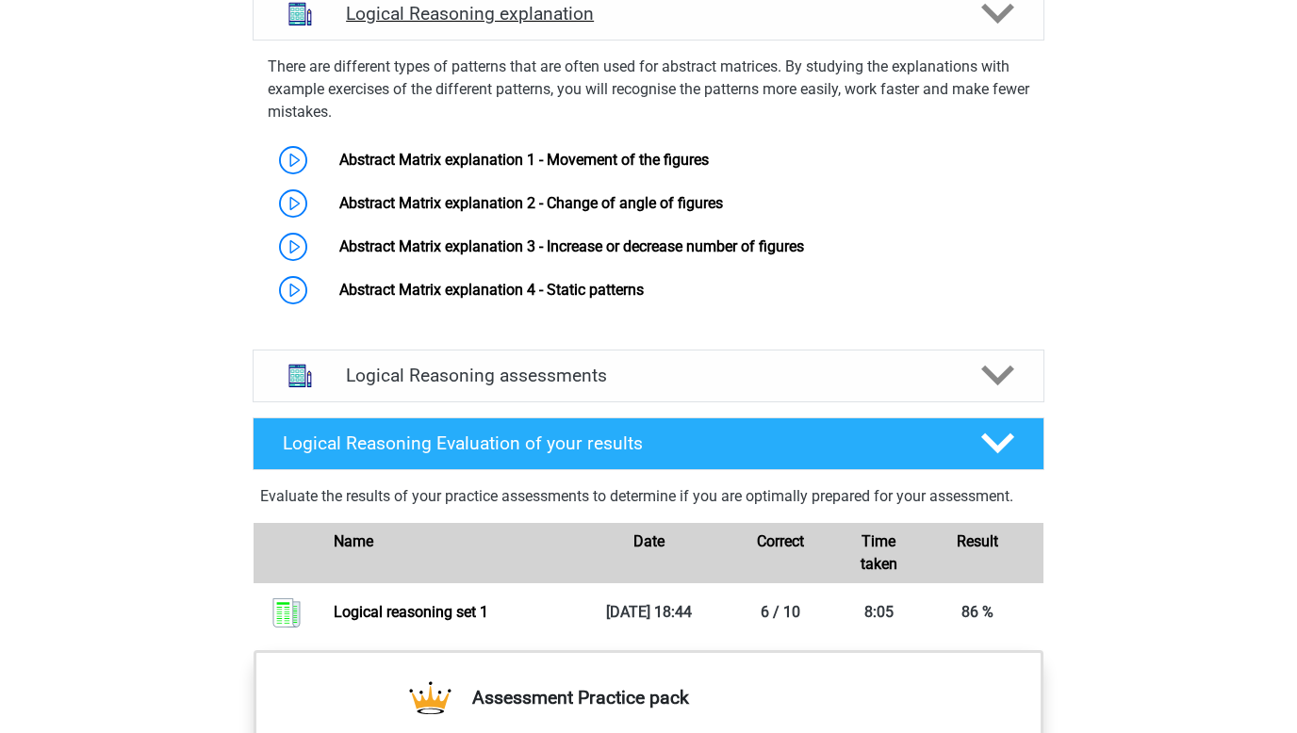
scroll to position [1274, 0]
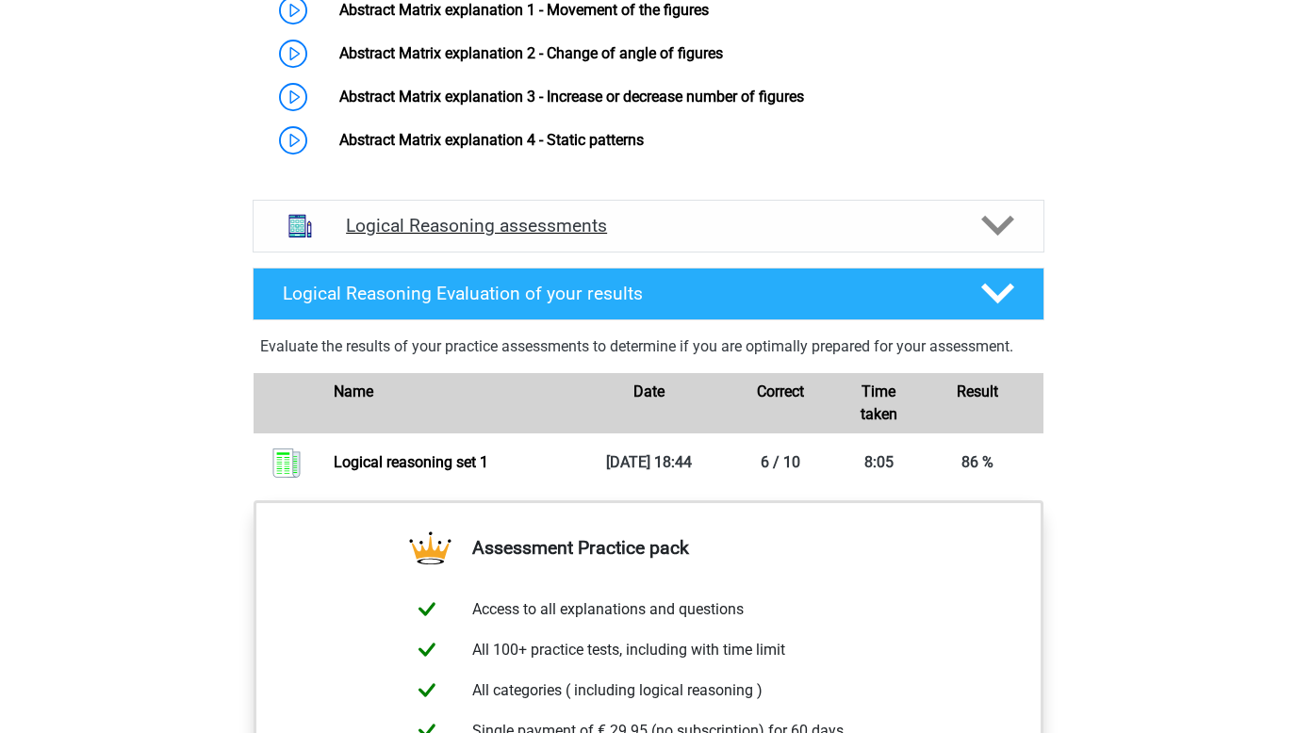
click at [501, 237] on h4 "Logical Reasoning assessments" at bounding box center [648, 226] width 605 height 22
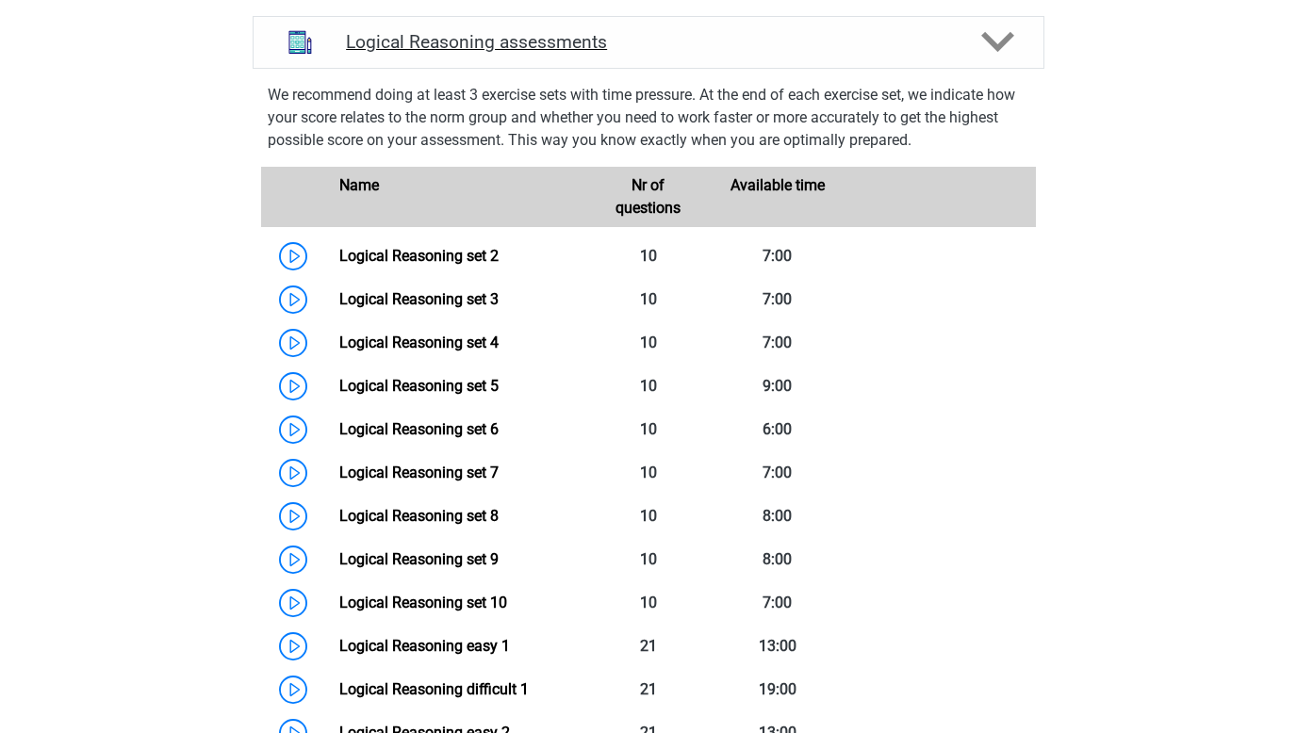
scroll to position [1456, 0]
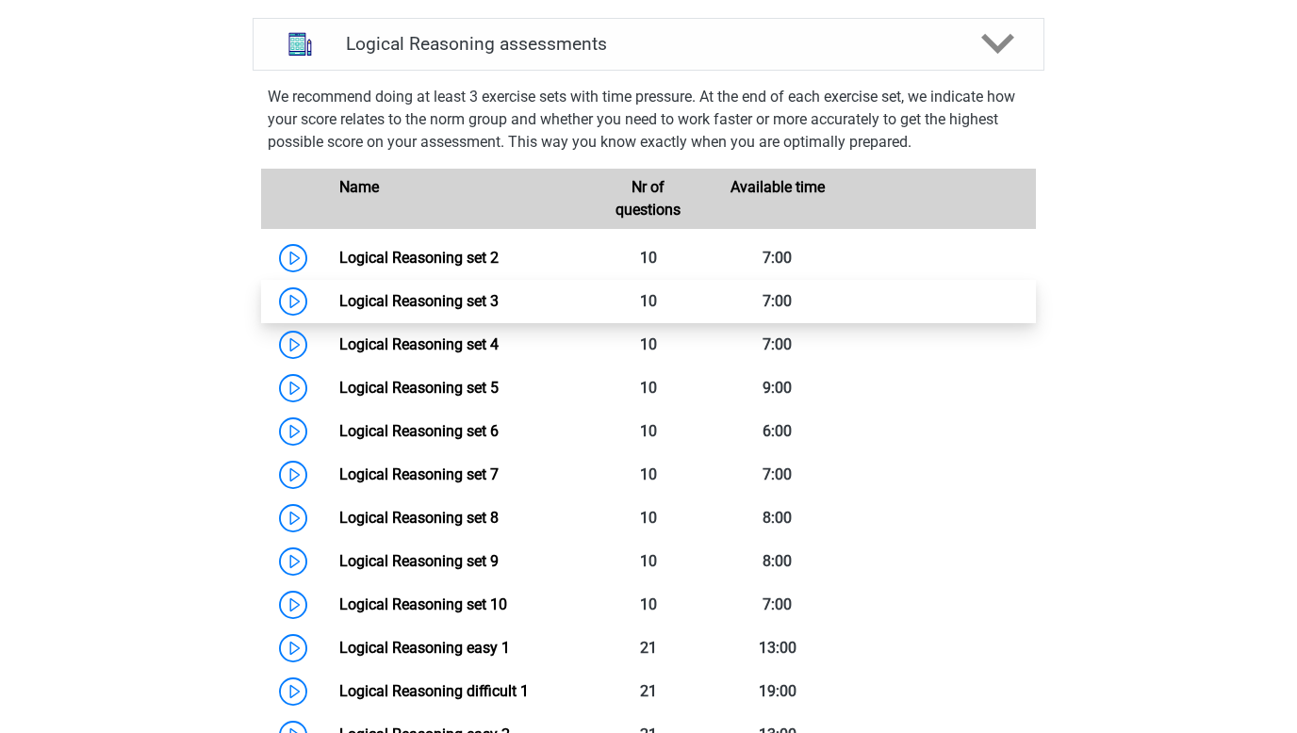
click at [444, 310] on link "Logical Reasoning set 3" at bounding box center [418, 301] width 159 height 18
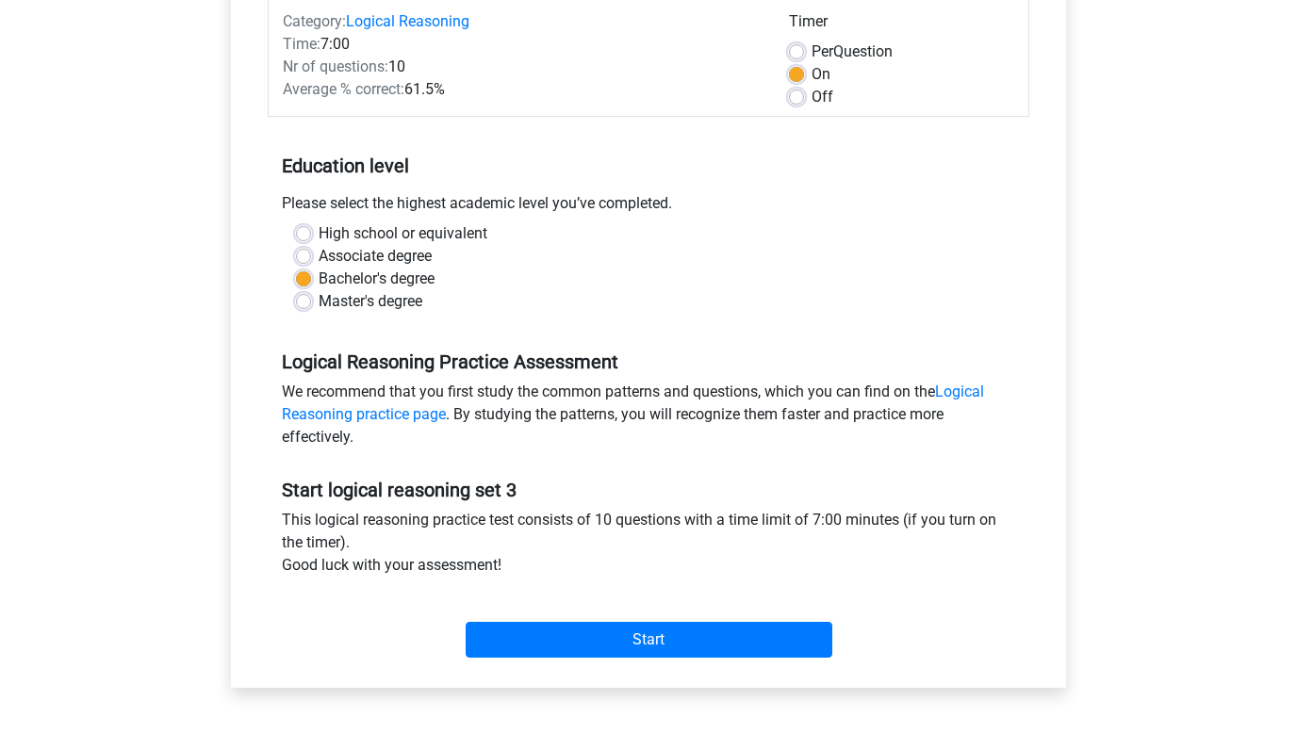
scroll to position [282, 0]
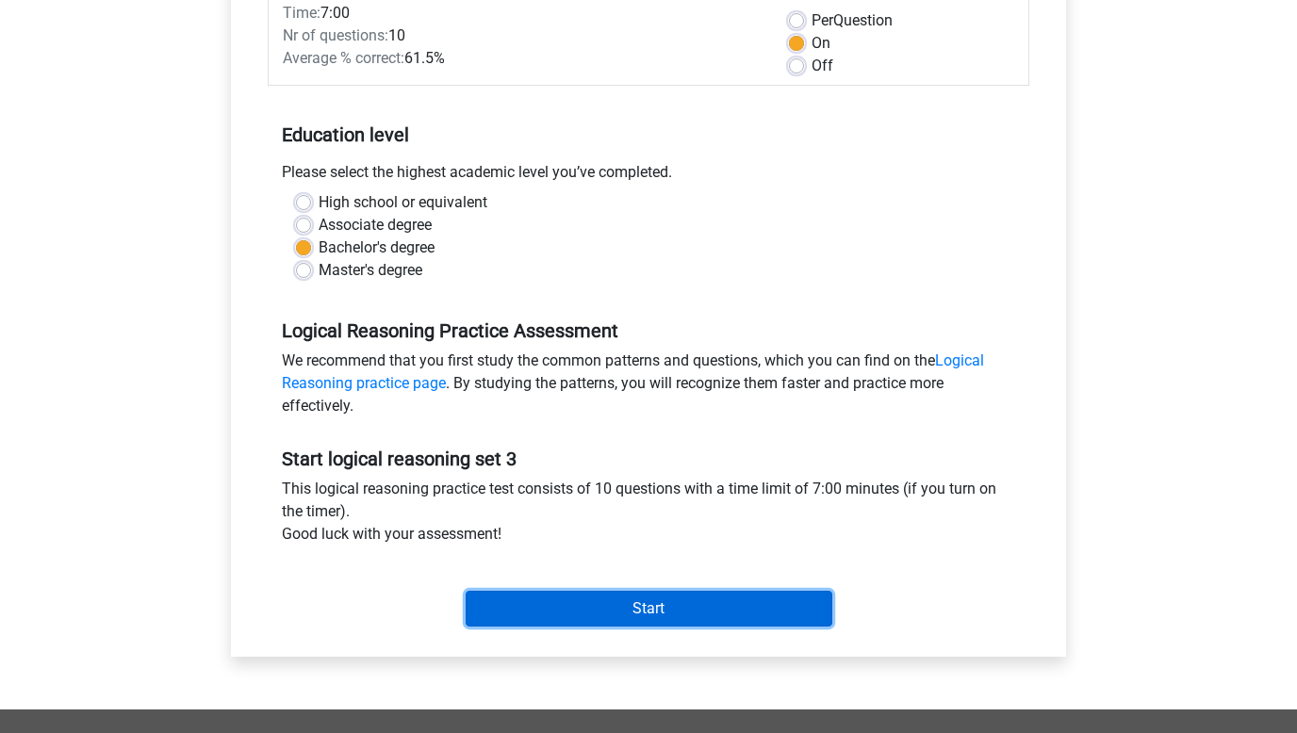
click at [505, 608] on input "Start" at bounding box center [649, 609] width 367 height 36
